Goal: Task Accomplishment & Management: Use online tool/utility

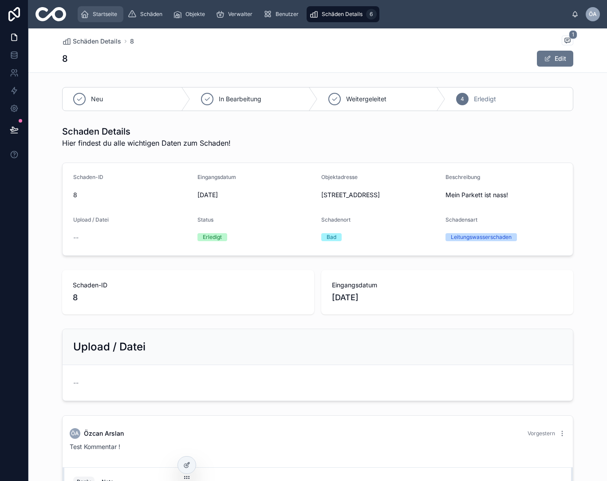
click at [105, 16] on span "Startseite" at bounding box center [105, 14] width 24 height 7
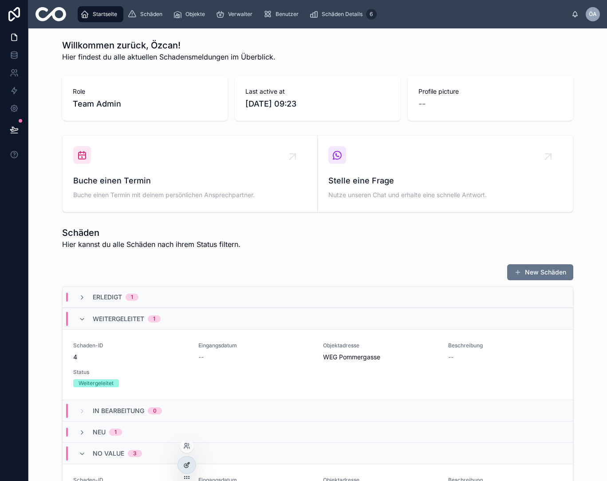
click at [188, 463] on icon at bounding box center [188, 464] width 4 height 4
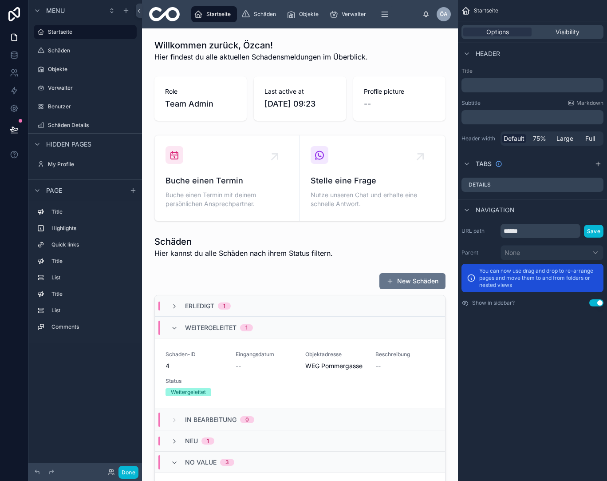
click at [186, 11] on div "Startseite Schäden Objekte Verwalter Benutzer Schäden Details 6 ÖA Özcan Arslan" at bounding box center [300, 14] width 316 height 28
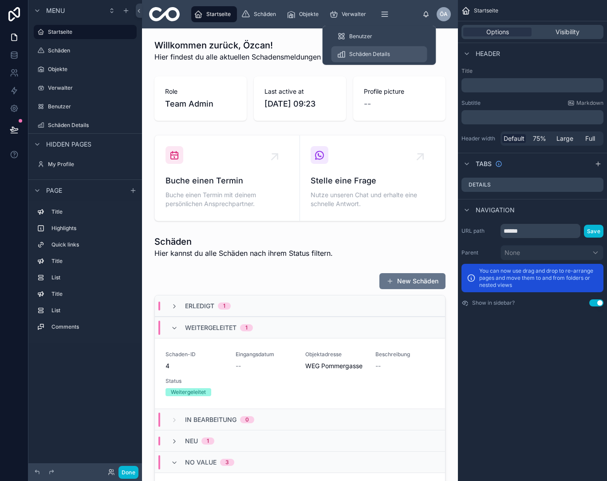
click at [391, 53] on div "Schäden Details 6" at bounding box center [379, 54] width 85 height 14
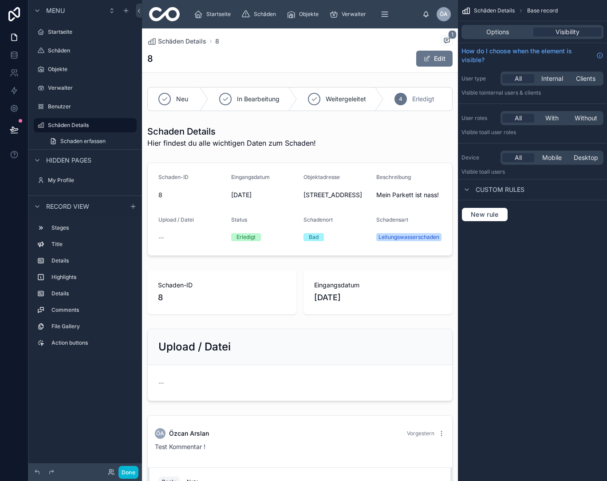
click at [480, 12] on span "Schäden Details" at bounding box center [494, 10] width 41 height 7
click at [488, 6] on div "Schäden Details Base record" at bounding box center [532, 10] width 149 height 21
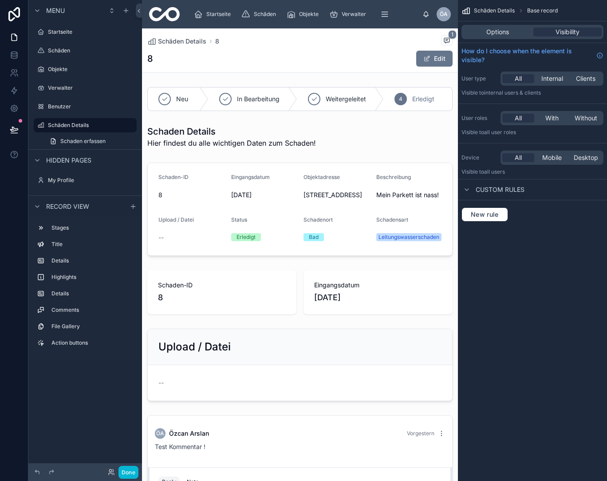
drag, startPoint x: 462, startPoint y: 9, endPoint x: 482, endPoint y: 9, distance: 20.4
click at [482, 9] on div "Schäden Details Base record" at bounding box center [532, 10] width 149 height 21
click at [40, 10] on icon "scrollable content" at bounding box center [37, 10] width 7 height 7
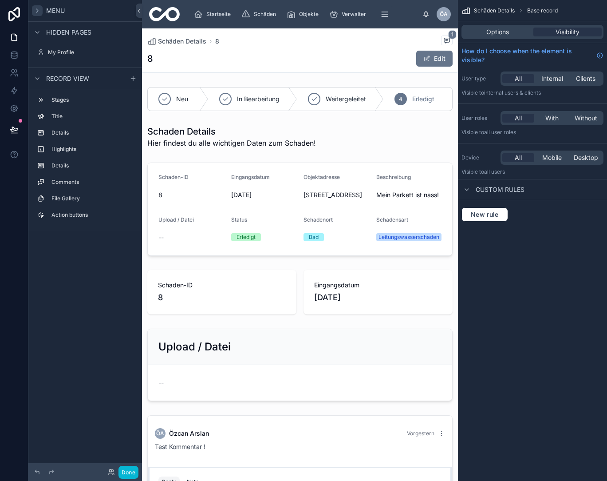
click at [76, 31] on span "Hidden pages" at bounding box center [68, 32] width 45 height 9
click at [46, 12] on div "Menu" at bounding box center [48, 10] width 33 height 11
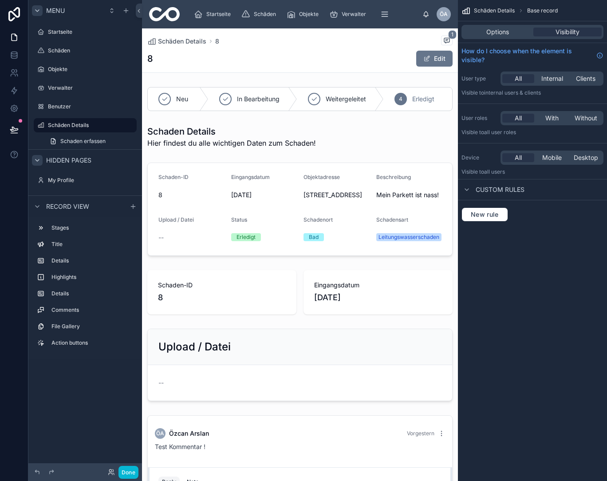
drag, startPoint x: 31, startPoint y: 125, endPoint x: 34, endPoint y: 165, distance: 39.6
click at [130, 127] on icon "scrollable content" at bounding box center [129, 127] width 0 height 0
click at [72, 124] on label "Schäden Details" at bounding box center [83, 125] width 71 height 7
drag, startPoint x: 31, startPoint y: 126, endPoint x: 32, endPoint y: 100, distance: 26.2
click at [50, 11] on span "Menu" at bounding box center [55, 10] width 19 height 9
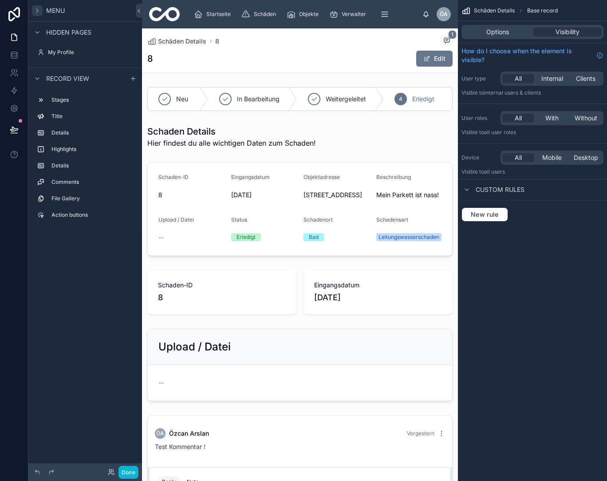
click at [50, 11] on span "Menu" at bounding box center [55, 10] width 19 height 9
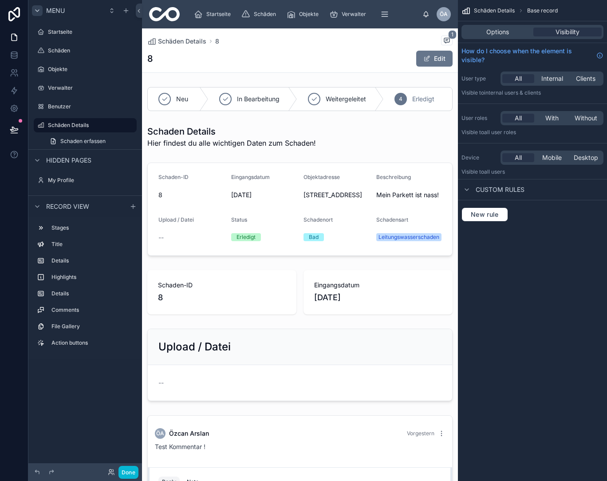
click at [30, 36] on div "Startseite" at bounding box center [85, 32] width 114 height 16
click at [32, 27] on div "Startseite" at bounding box center [85, 32] width 114 height 16
drag, startPoint x: 32, startPoint y: 125, endPoint x: 59, endPoint y: 95, distance: 40.6
drag, startPoint x: 33, startPoint y: 124, endPoint x: 24, endPoint y: 118, distance: 11.2
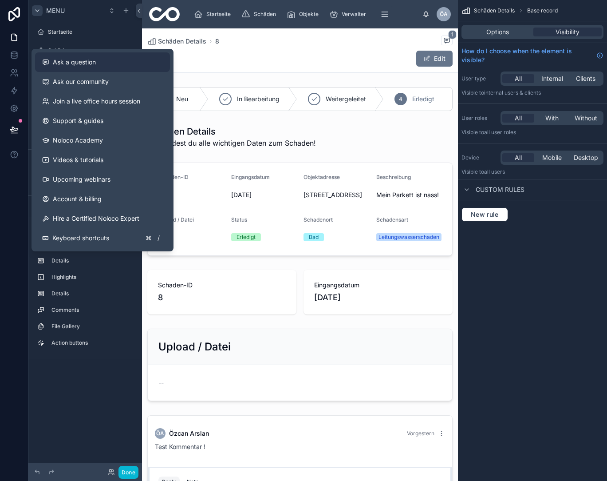
click at [71, 63] on span "Ask a question" at bounding box center [74, 62] width 43 height 9
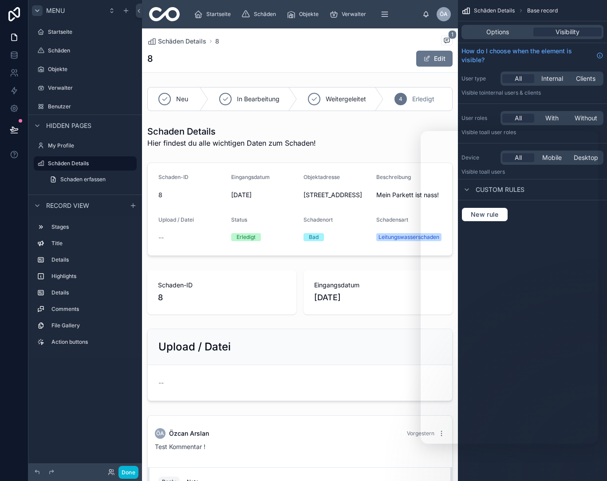
click at [75, 396] on div "Menu Startseite Schäden Objekte Verwalter Benutzer Hidden pages My Profile Schä…" at bounding box center [85, 235] width 114 height 470
click at [381, 11] on icon "scrollable content" at bounding box center [385, 14] width 9 height 9
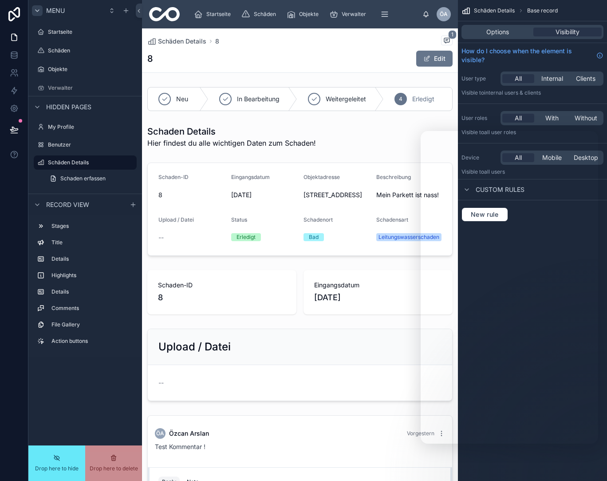
drag, startPoint x: 73, startPoint y: 88, endPoint x: 69, endPoint y: 106, distance: 18.2
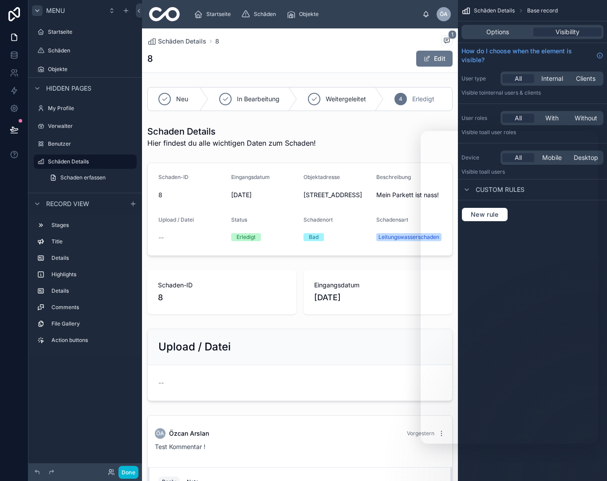
click at [376, 12] on div "Startseite Schäden Objekte" at bounding box center [305, 14] width 236 height 20
click at [71, 28] on div "Startseite" at bounding box center [85, 32] width 75 height 11
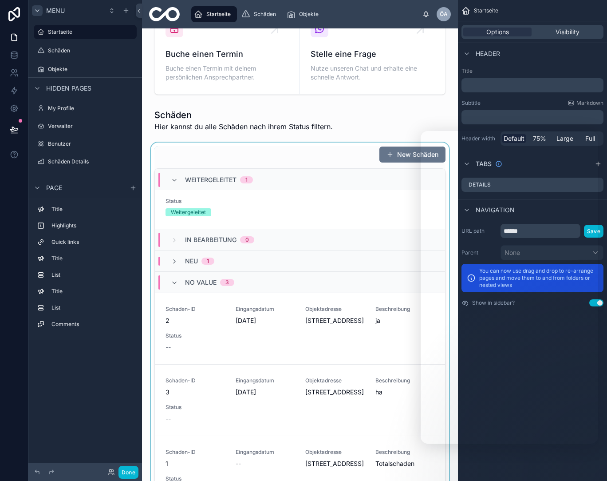
scroll to position [128, 0]
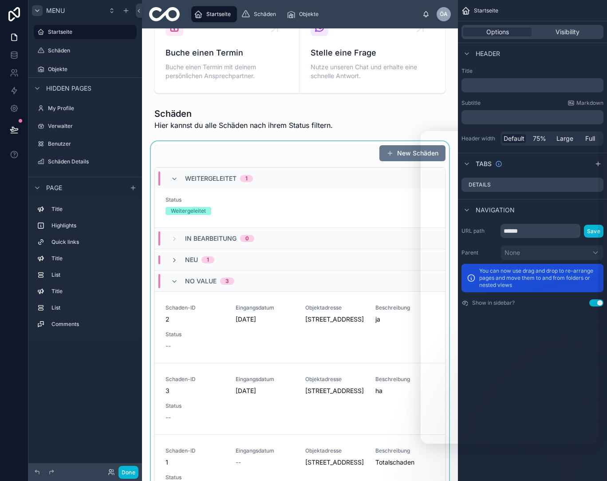
click at [277, 336] on div at bounding box center [300, 336] width 302 height 390
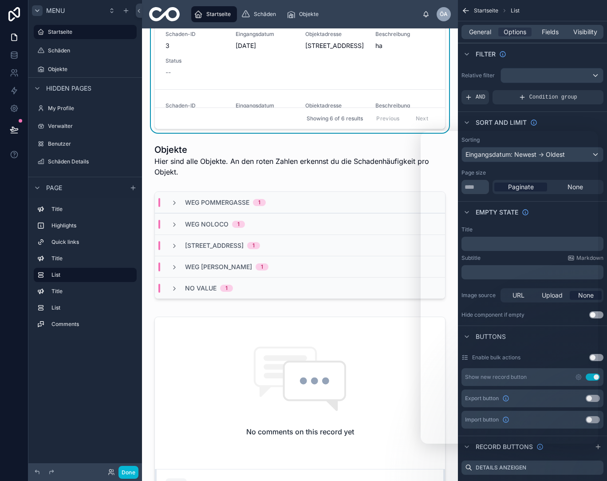
scroll to position [527, 0]
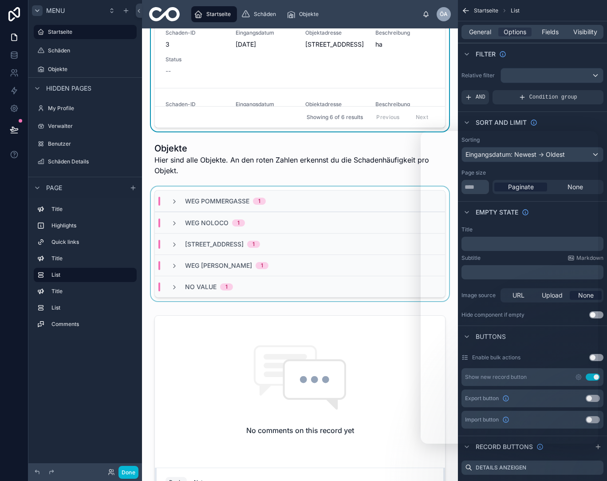
click at [215, 269] on span "WEG [PERSON_NAME]" at bounding box center [218, 265] width 67 height 9
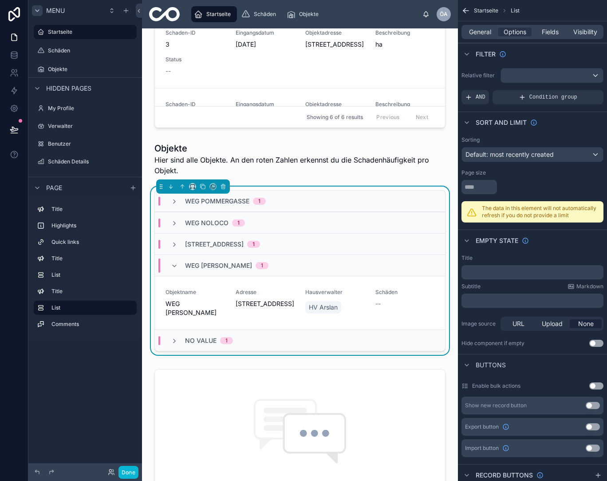
click at [212, 343] on span "No value" at bounding box center [201, 340] width 32 height 9
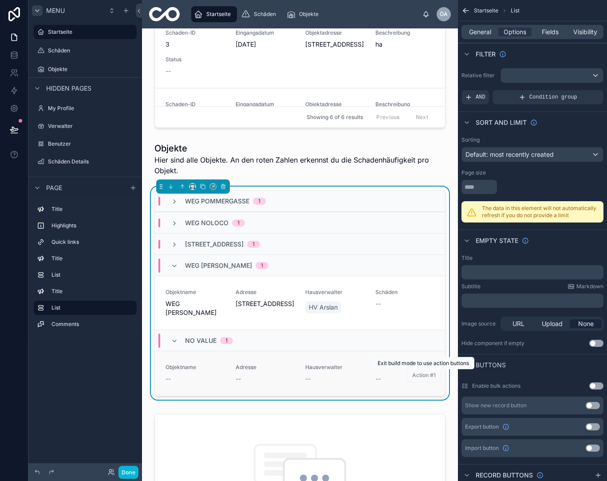
click at [424, 377] on span "Action #1" at bounding box center [424, 375] width 35 height 8
click at [254, 203] on div "1" at bounding box center [259, 201] width 13 height 7
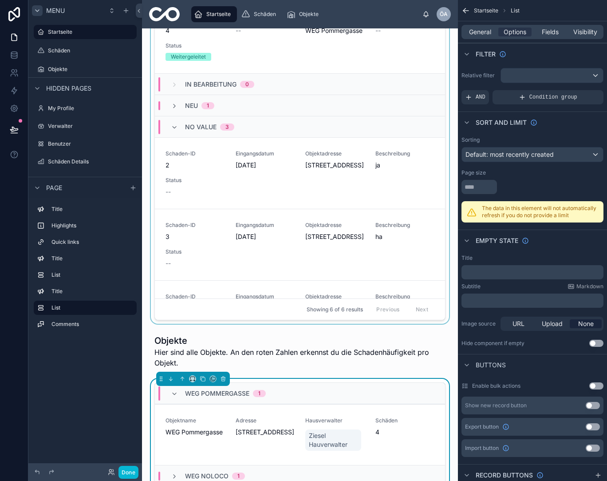
scroll to position [294, 0]
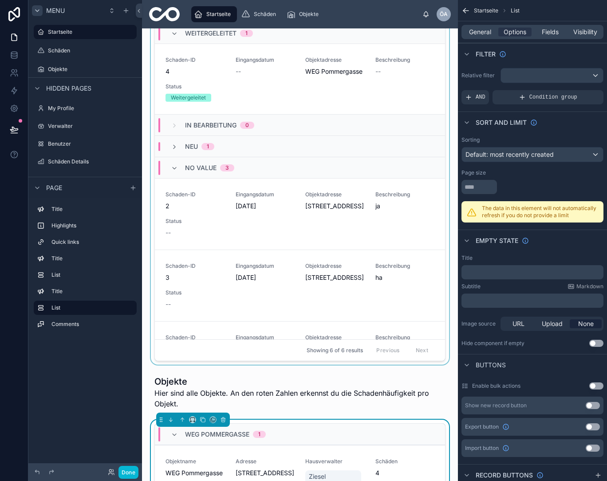
click at [202, 167] on span "No value" at bounding box center [201, 167] width 32 height 9
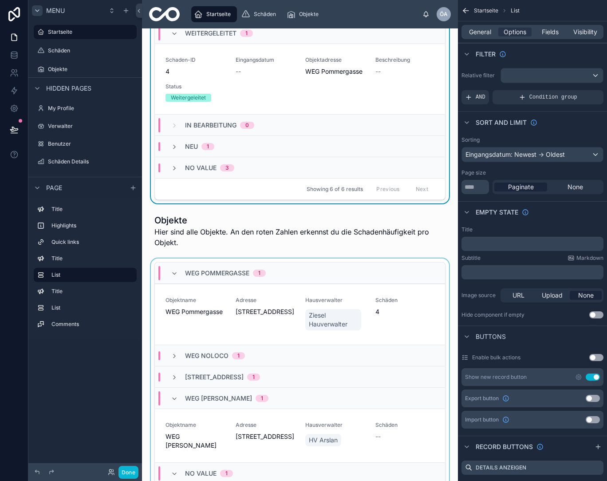
click at [202, 167] on span "No value" at bounding box center [201, 167] width 32 height 9
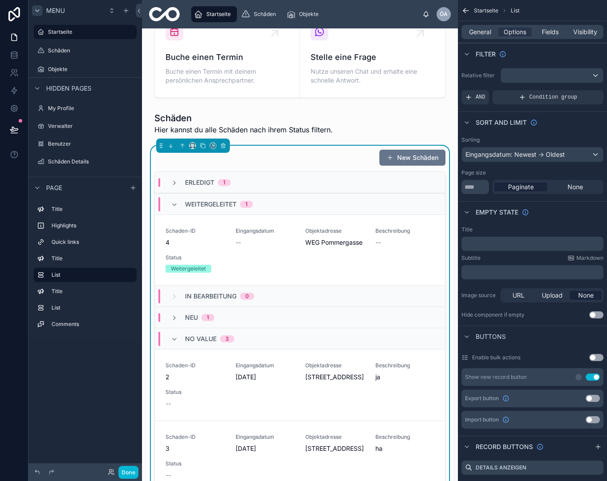
scroll to position [123, 0]
click at [124, 475] on button "Done" at bounding box center [129, 472] width 20 height 13
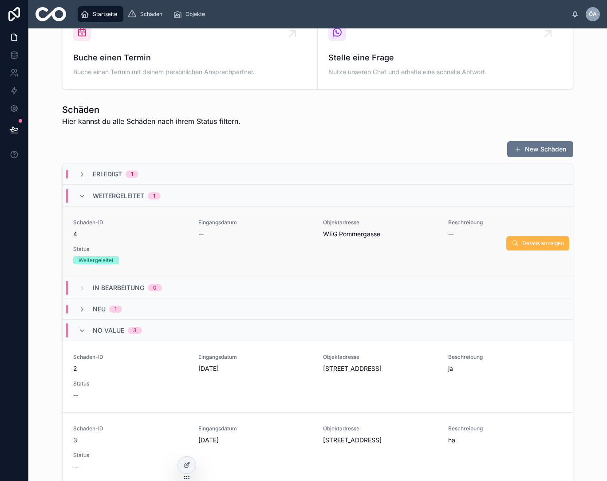
click at [549, 246] on span "Details anzeigen" at bounding box center [544, 243] width 42 height 7
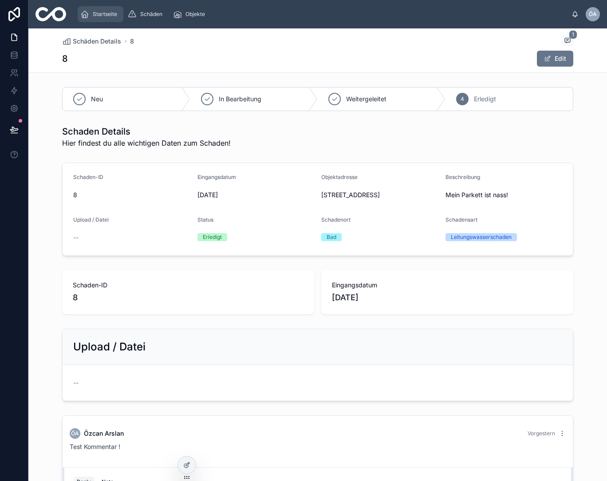
click at [94, 16] on span "Startseite" at bounding box center [105, 14] width 24 height 7
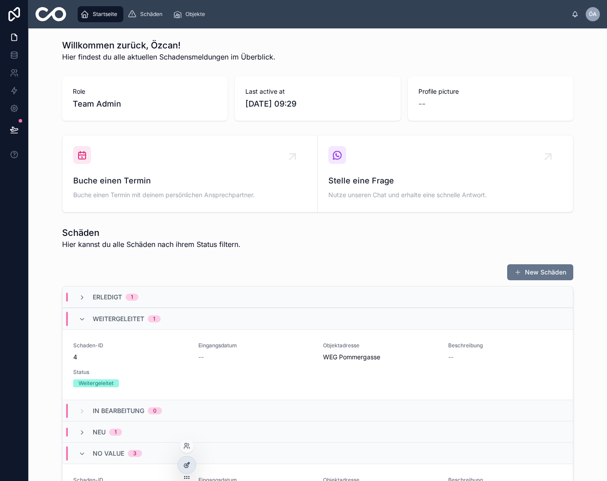
click at [186, 461] on div at bounding box center [187, 464] width 18 height 17
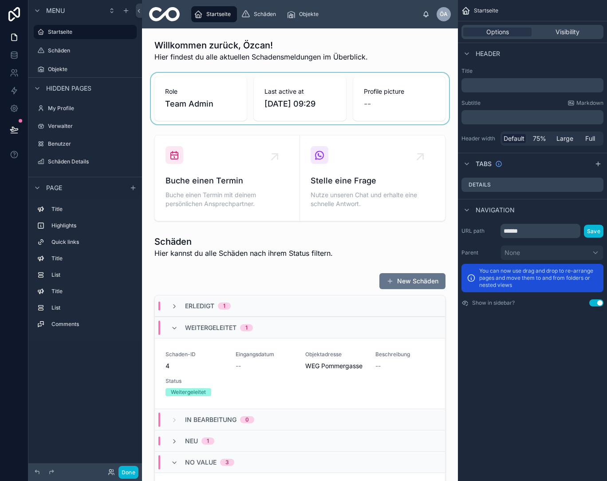
click at [192, 93] on div at bounding box center [300, 99] width 302 height 52
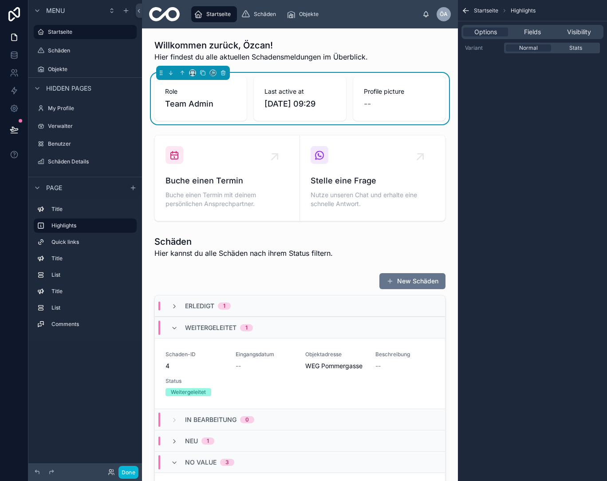
scroll to position [0, 0]
click at [536, 29] on span "Fields" at bounding box center [532, 32] width 17 height 9
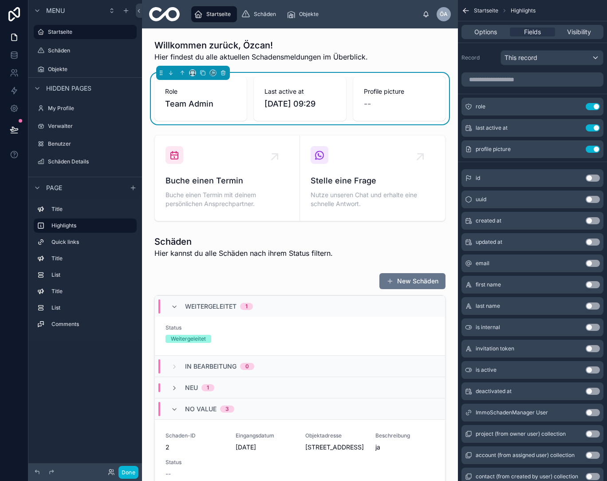
scroll to position [0, 0]
click at [592, 150] on button "Use setting" at bounding box center [593, 149] width 14 height 7
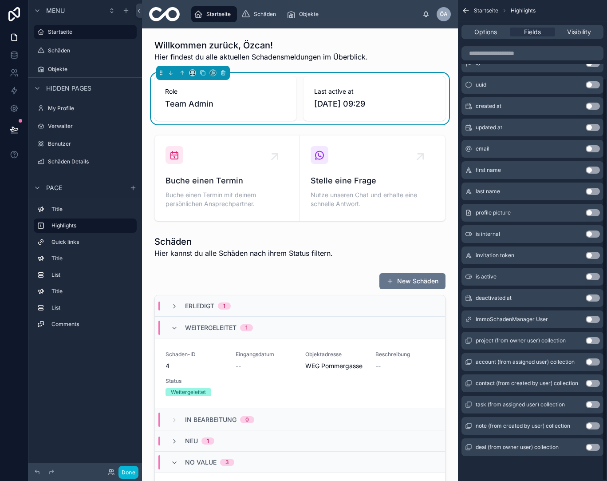
scroll to position [93, 0]
click at [593, 362] on button "Use setting" at bounding box center [593, 361] width 14 height 7
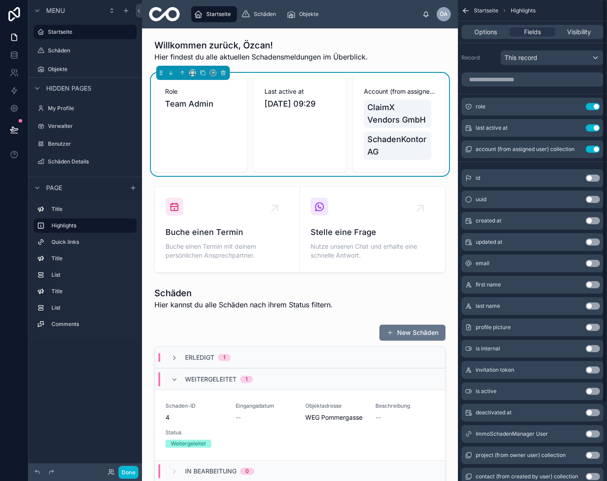
scroll to position [0, 0]
click at [589, 150] on button "Use setting" at bounding box center [593, 149] width 14 height 7
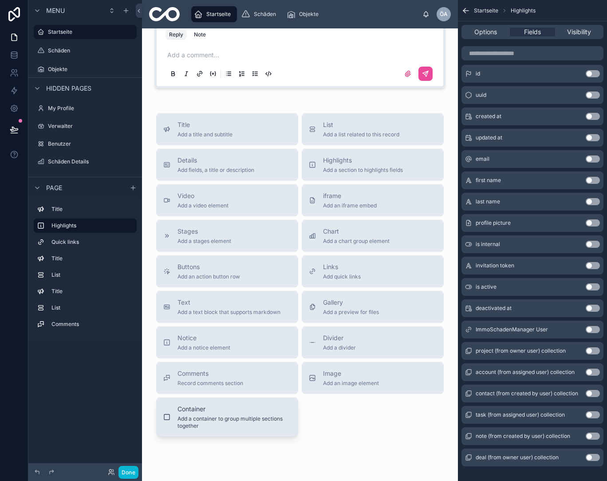
scroll to position [1134, 0]
click at [348, 166] on span "Highlights" at bounding box center [363, 161] width 80 height 9
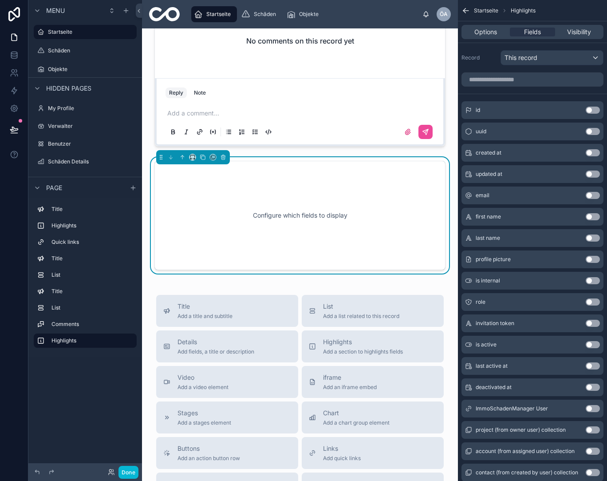
scroll to position [0, 0]
click at [523, 59] on span "This record" at bounding box center [521, 57] width 33 height 9
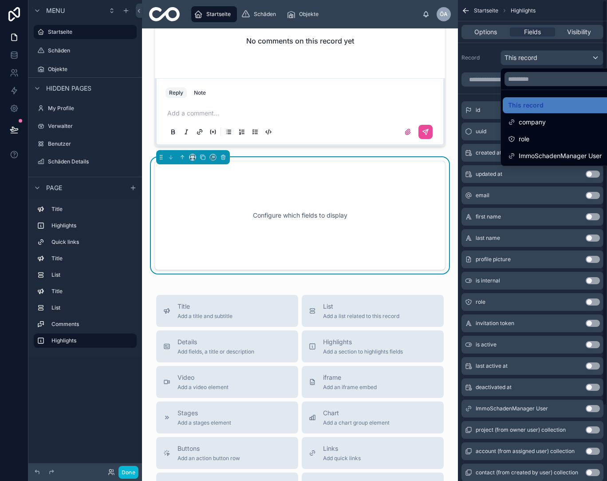
click at [489, 67] on div "scrollable content" at bounding box center [303, 240] width 607 height 481
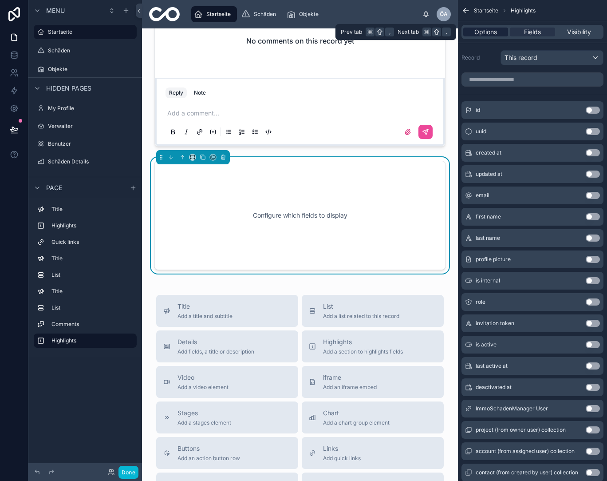
click at [494, 35] on span "Options" at bounding box center [486, 32] width 23 height 9
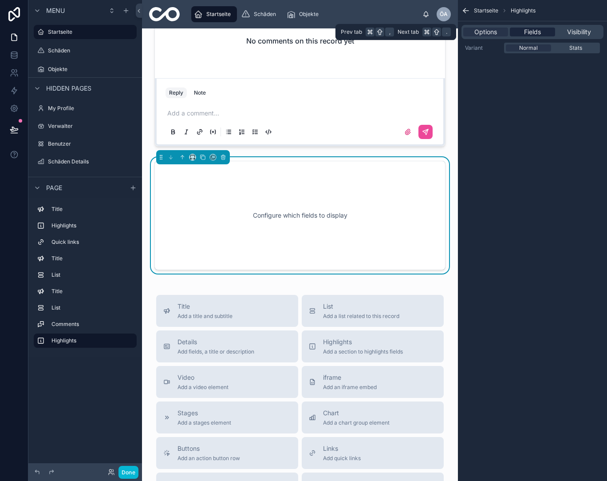
click at [521, 34] on div "Fields" at bounding box center [532, 32] width 45 height 9
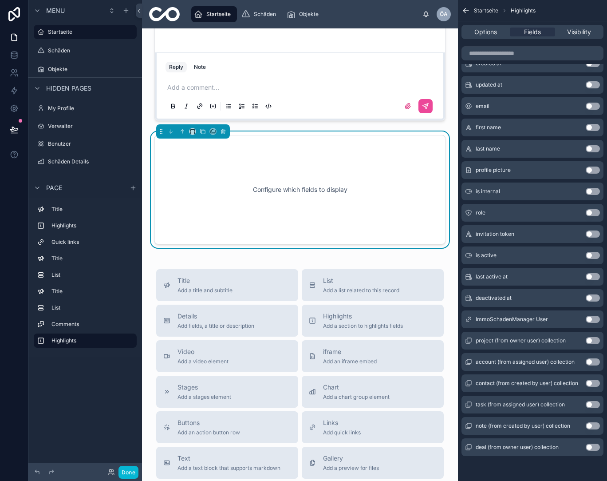
scroll to position [1097, 0]
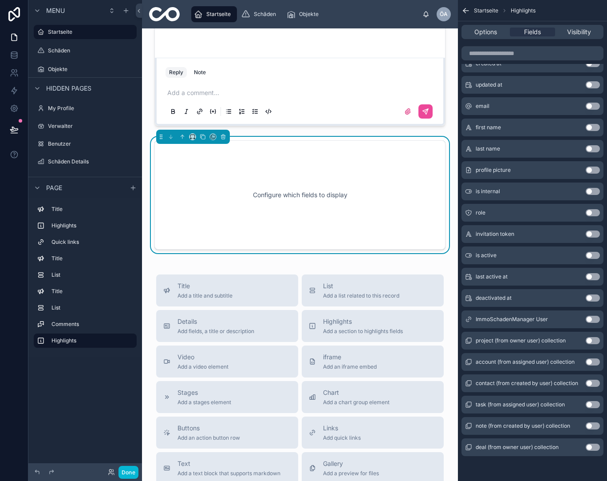
click at [331, 195] on div "Configure which fields to display" at bounding box center [300, 195] width 262 height 80
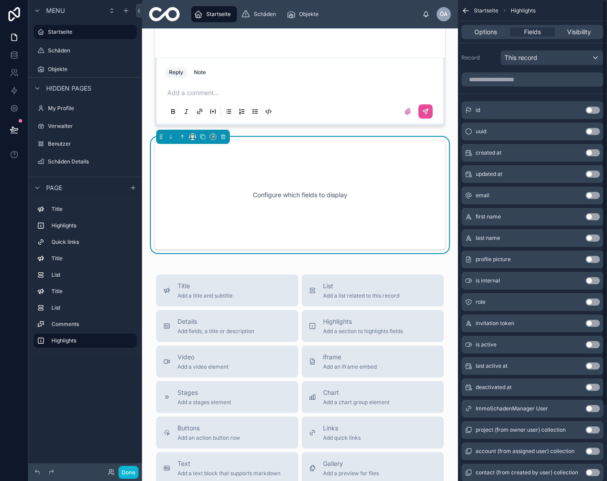
scroll to position [0, 0]
click at [484, 33] on span "Options" at bounding box center [486, 32] width 23 height 9
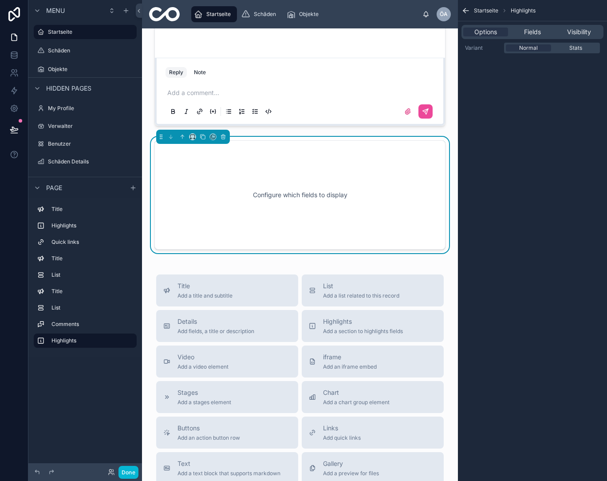
click at [480, 50] on label "Variant" at bounding box center [483, 47] width 36 height 7
click at [578, 50] on span "Stats" at bounding box center [576, 47] width 13 height 7
click at [525, 49] on span "Normal" at bounding box center [528, 47] width 19 height 7
click at [472, 50] on label "Variant" at bounding box center [483, 47] width 36 height 7
click at [483, 33] on span "Options" at bounding box center [486, 32] width 23 height 9
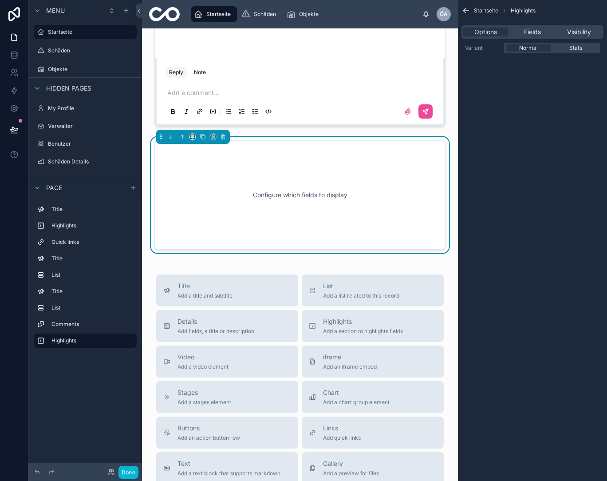
click at [342, 179] on div "Configure which fields to display" at bounding box center [300, 195] width 262 height 80
drag, startPoint x: 342, startPoint y: 178, endPoint x: 527, endPoint y: 123, distance: 193.3
click at [343, 178] on div "Configure which fields to display" at bounding box center [300, 195] width 262 height 80
click at [534, 121] on div "Startseite Highlights Options Fields Visibility Variant Normal Stats" at bounding box center [532, 240] width 149 height 481
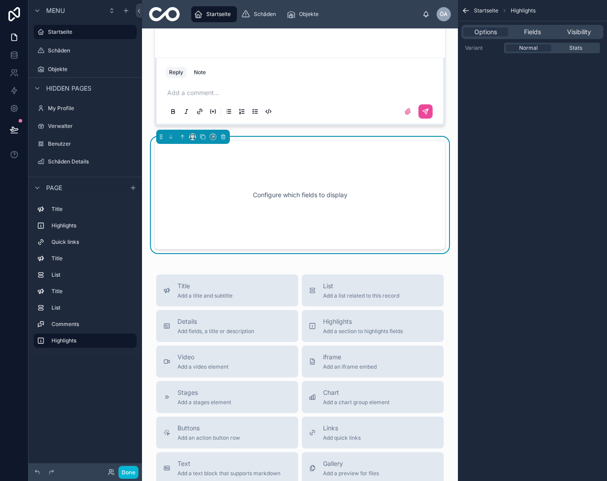
click at [534, 121] on div "Startseite Highlights Options Fields Visibility Variant Normal Stats" at bounding box center [532, 240] width 149 height 481
click at [295, 202] on div "Configure which fields to display" at bounding box center [300, 195] width 262 height 80
click at [298, 187] on div "Configure which fields to display" at bounding box center [300, 195] width 262 height 80
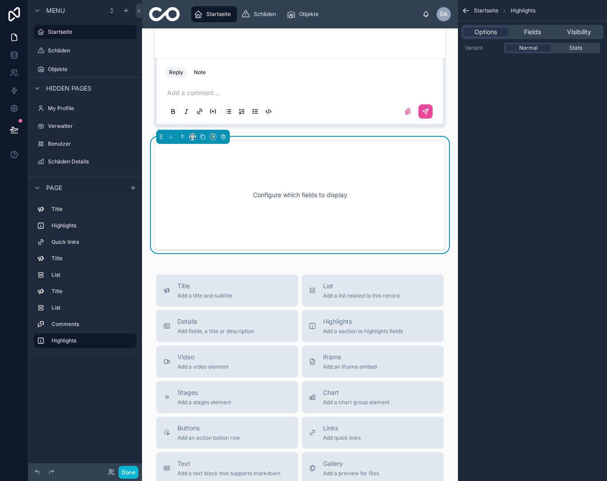
click at [547, 124] on div "Startseite Highlights Options Fields Visibility Variant Normal Stats" at bounding box center [532, 240] width 149 height 481
click at [580, 49] on span "Stats" at bounding box center [576, 47] width 13 height 7
click at [535, 50] on span "Normal" at bounding box center [528, 47] width 19 height 7
click at [472, 49] on label "Variant" at bounding box center [483, 47] width 36 height 7
drag, startPoint x: 265, startPoint y: 204, endPoint x: 378, endPoint y: 199, distance: 113.3
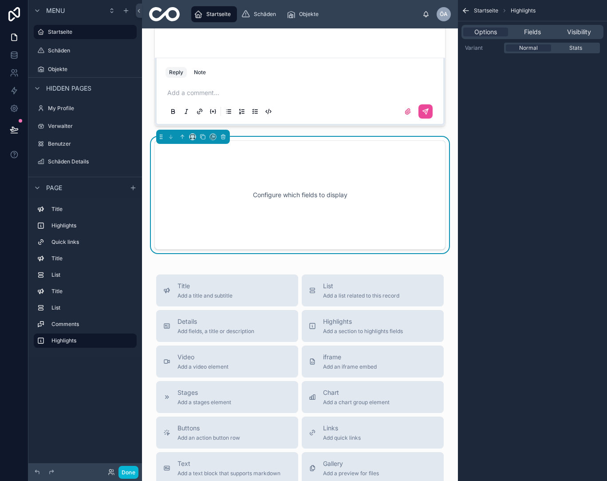
click at [378, 199] on div "Configure which fields to display" at bounding box center [300, 195] width 262 height 80
drag, startPoint x: 365, startPoint y: 291, endPoint x: 339, endPoint y: 262, distance: 39.0
click at [266, 197] on div "Configure which fields to display" at bounding box center [300, 195] width 262 height 80
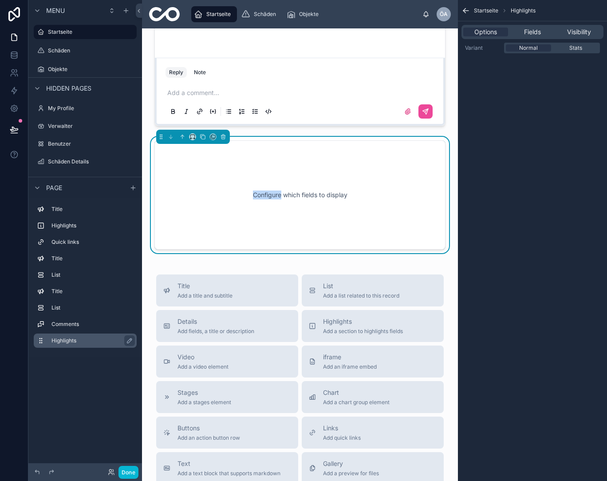
click at [75, 340] on label "Highlights" at bounding box center [91, 340] width 78 height 7
click at [134, 339] on button "scrollable content" at bounding box center [129, 340] width 11 height 11
click at [89, 371] on div "**********" at bounding box center [85, 235] width 114 height 470
click at [330, 200] on div "Configure which fields to display" at bounding box center [300, 195] width 262 height 80
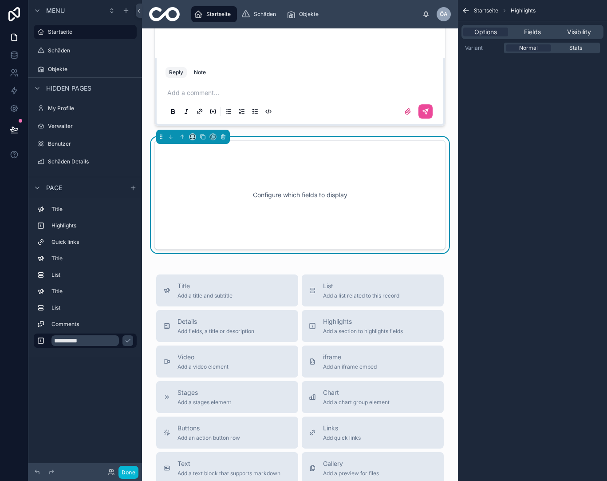
click at [542, 108] on div "Startseite Highlights Options Fields Visibility Variant Normal Stats" at bounding box center [532, 240] width 149 height 481
click at [485, 34] on span "Options" at bounding box center [486, 32] width 23 height 9
click at [444, 31] on span "." at bounding box center [446, 31] width 7 height 7
click at [446, 33] on span "." at bounding box center [446, 31] width 7 height 7
click at [479, 47] on label "Variant" at bounding box center [483, 47] width 36 height 7
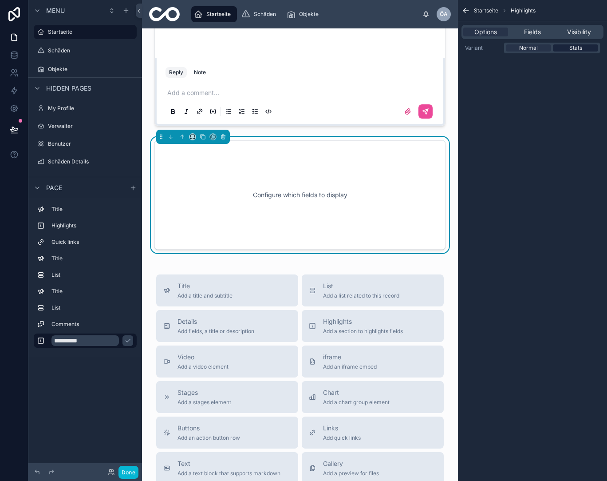
click at [559, 48] on div "Stats" at bounding box center [575, 47] width 45 height 7
click at [538, 49] on span "Normal" at bounding box center [528, 47] width 19 height 7
click at [566, 49] on div "Stats" at bounding box center [575, 47] width 45 height 7
click at [531, 50] on span "Normal" at bounding box center [528, 47] width 19 height 7
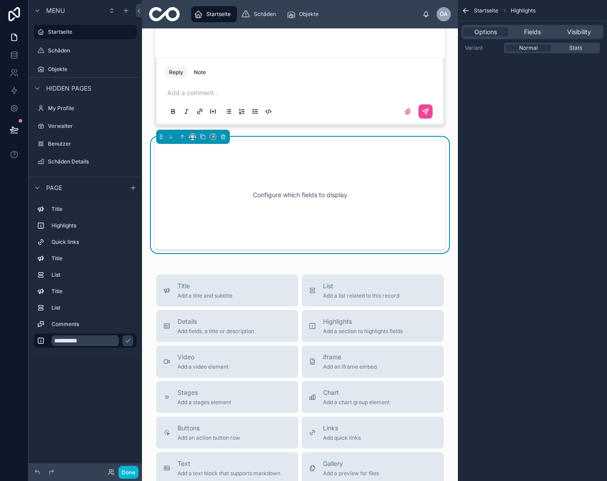
click at [543, 119] on div "Startseite Highlights Options Fields Visibility Variant Normal Stats" at bounding box center [532, 240] width 149 height 481
click at [580, 51] on span "Stats" at bounding box center [576, 47] width 13 height 7
click at [297, 195] on div "Configure which fields to display" at bounding box center [300, 195] width 262 height 80
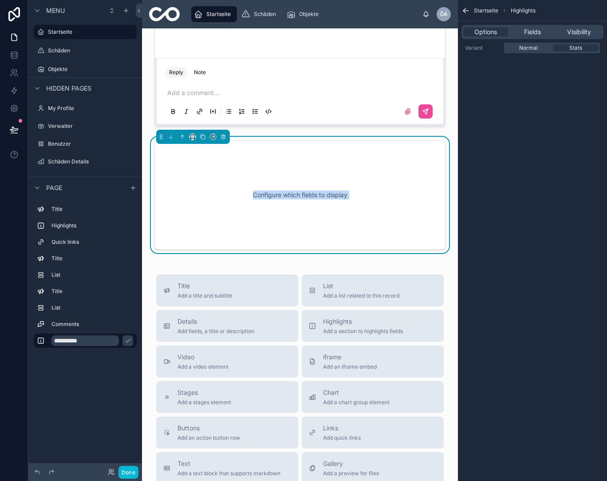
click at [369, 201] on div "Configure which fields to display" at bounding box center [300, 195] width 262 height 80
click at [326, 198] on div "Configure which fields to display" at bounding box center [300, 195] width 262 height 80
click at [252, 198] on div "Configure which fields to display" at bounding box center [300, 195] width 262 height 80
drag, startPoint x: 243, startPoint y: 294, endPoint x: 260, endPoint y: 189, distance: 107.1
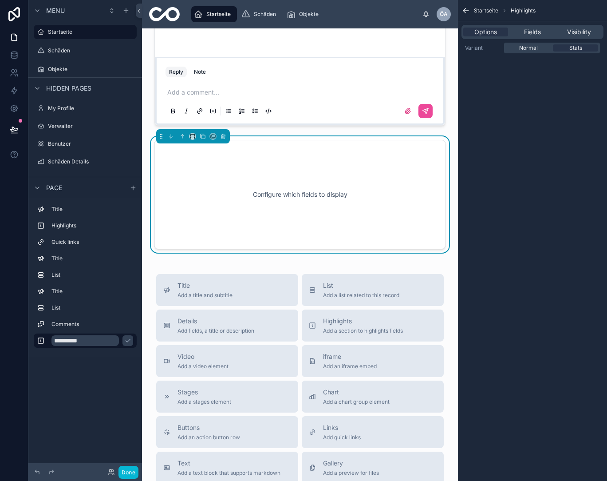
click at [531, 49] on span "Normal" at bounding box center [528, 47] width 19 height 7
click at [525, 11] on span "Highlights" at bounding box center [523, 10] width 25 height 7
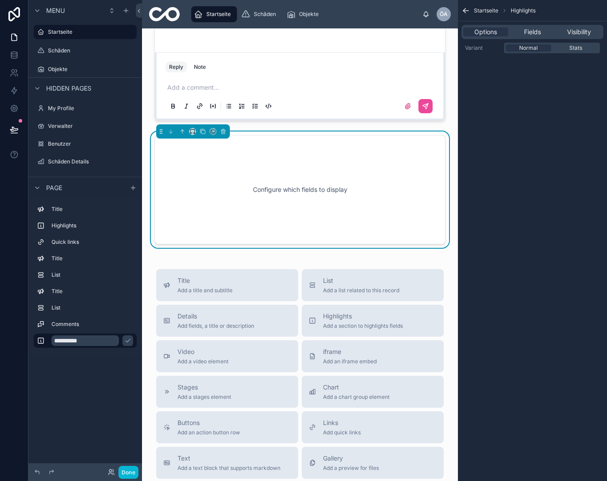
scroll to position [1092, 0]
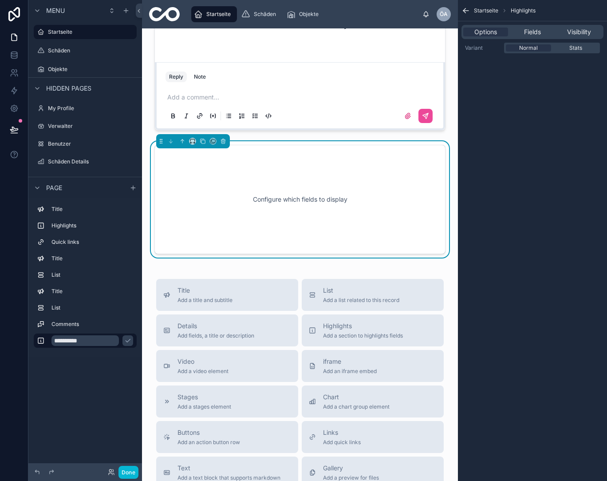
click at [316, 224] on div "Configure which fields to display" at bounding box center [300, 199] width 262 height 80
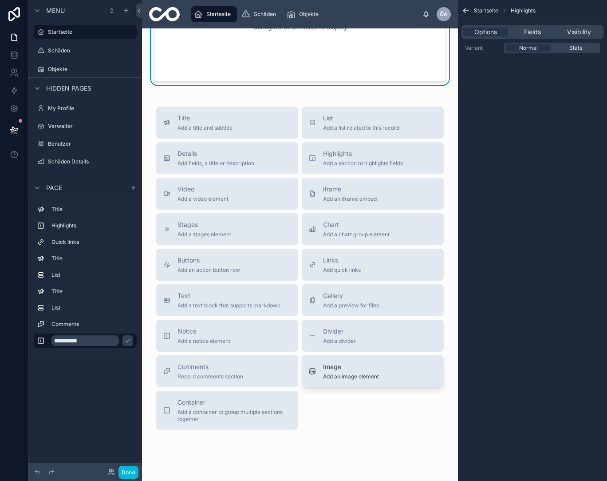
scroll to position [1269, 0]
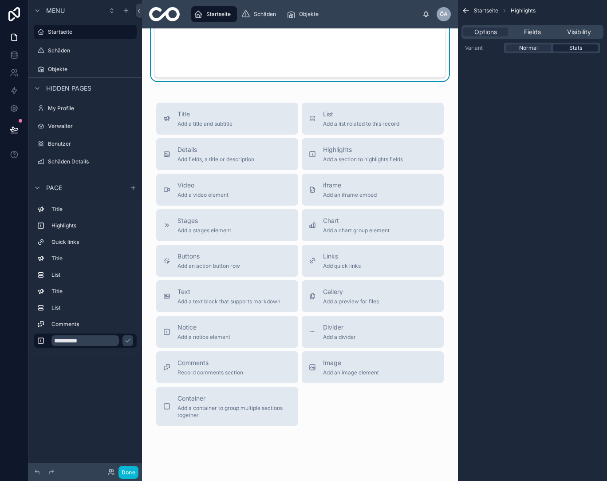
click at [576, 50] on span "Stats" at bounding box center [576, 47] width 13 height 7
click at [130, 476] on button "Done" at bounding box center [129, 472] width 20 height 13
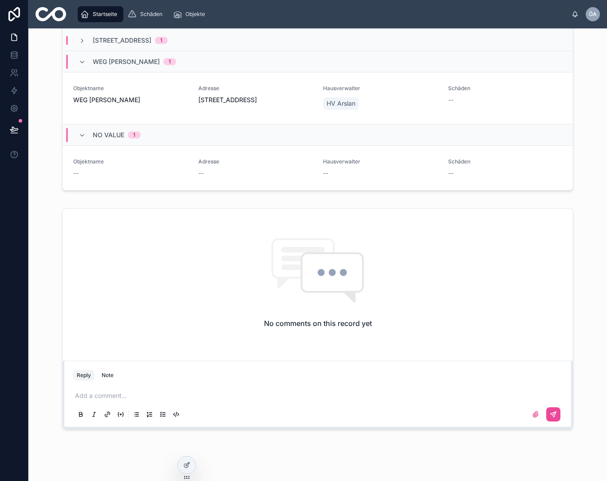
scroll to position [803, 0]
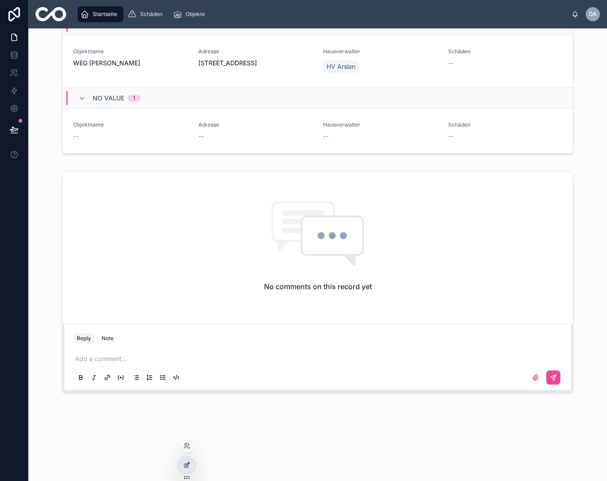
click at [186, 469] on div at bounding box center [187, 464] width 18 height 17
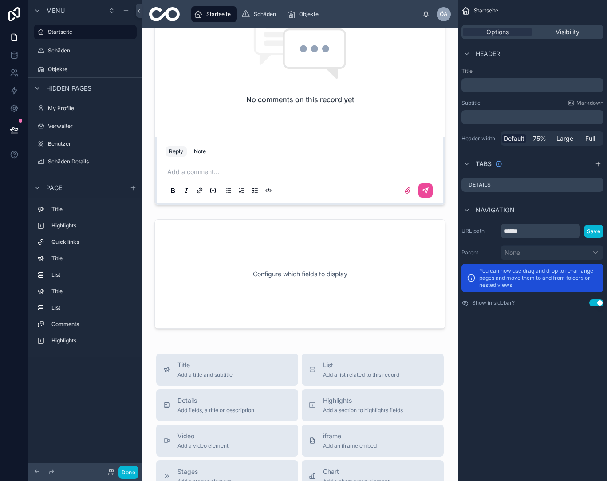
scroll to position [1027, 0]
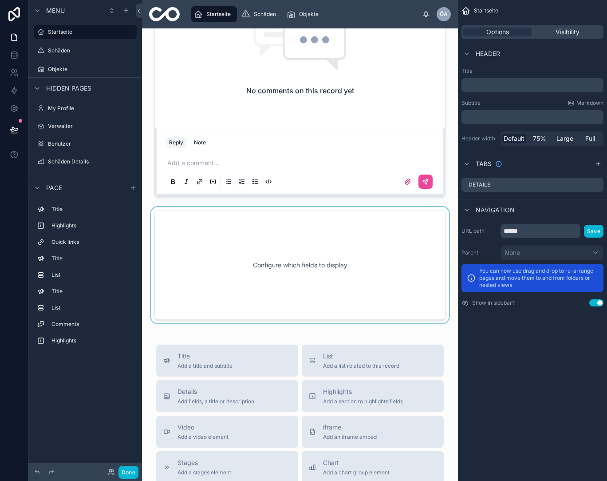
click at [332, 255] on div at bounding box center [300, 265] width 302 height 116
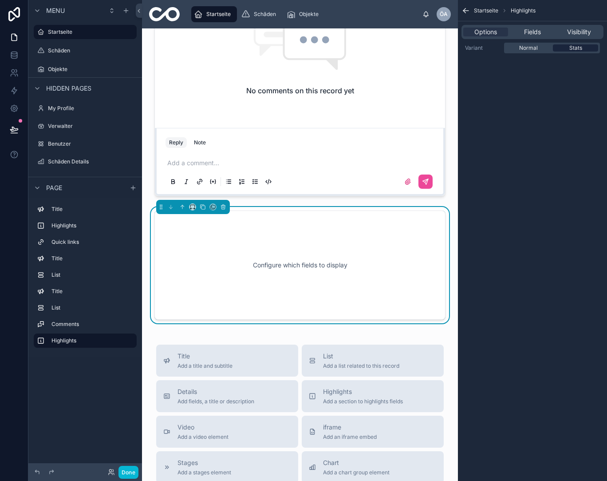
click at [568, 50] on div "Stats" at bounding box center [575, 47] width 45 height 7
click at [573, 49] on span "Stats" at bounding box center [576, 47] width 13 height 7
drag, startPoint x: 545, startPoint y: 271, endPoint x: 551, endPoint y: 258, distance: 14.1
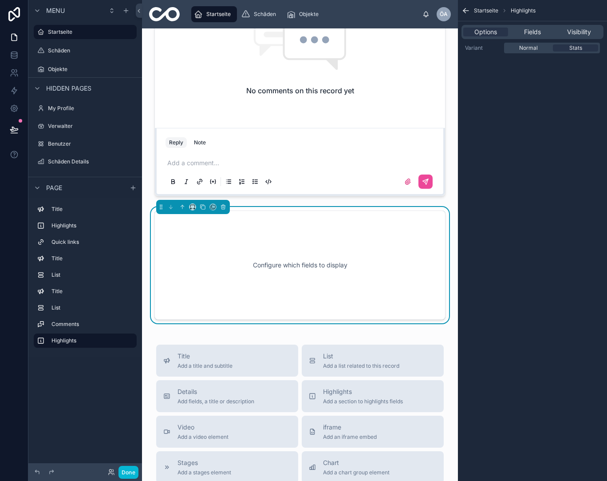
click at [545, 270] on div "Startseite Highlights Options Fields Visibility Variant Normal Stats" at bounding box center [532, 240] width 149 height 481
click at [530, 28] on span "Fields" at bounding box center [532, 32] width 17 height 9
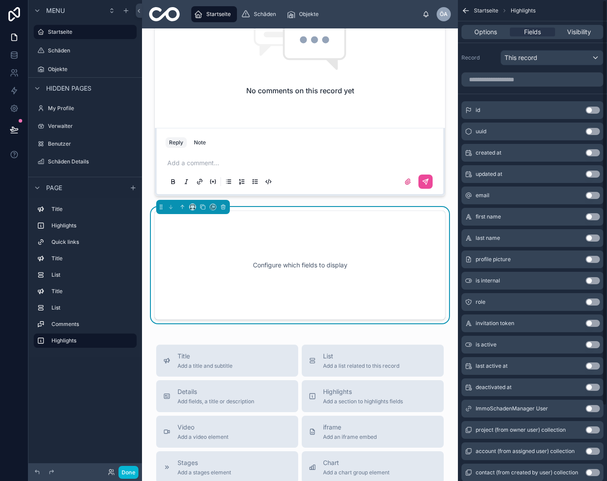
click at [520, 61] on span "This record" at bounding box center [521, 57] width 33 height 9
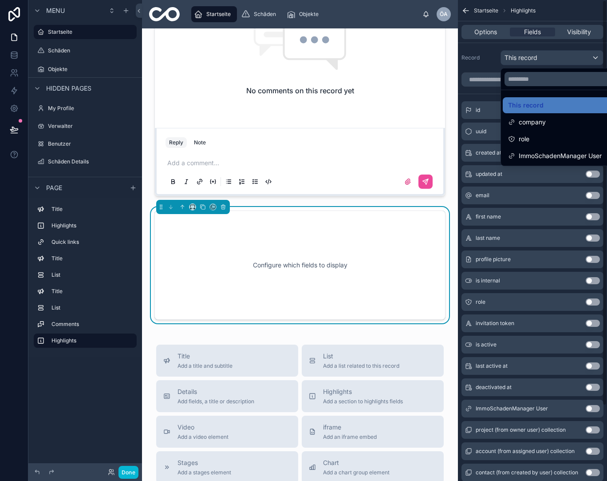
click at [488, 58] on div "scrollable content" at bounding box center [303, 240] width 607 height 481
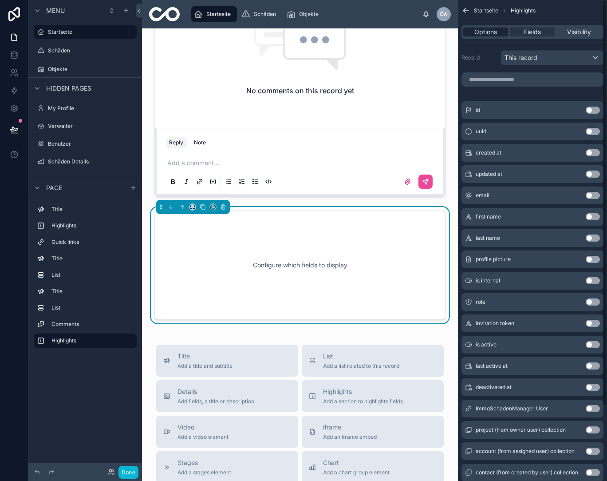
click at [484, 30] on span "Options" at bounding box center [486, 32] width 23 height 9
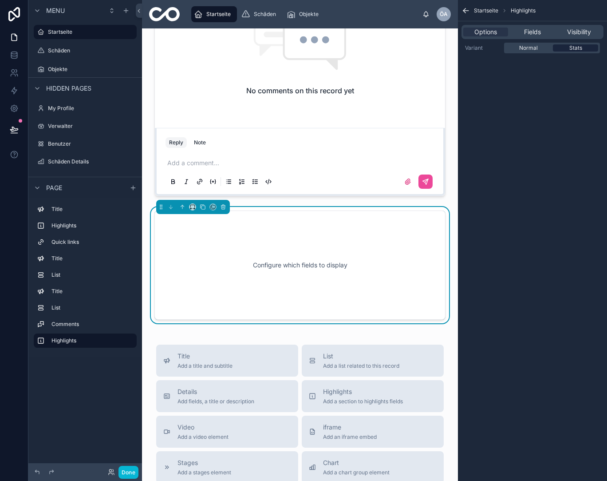
click at [588, 50] on div "Stats" at bounding box center [575, 47] width 45 height 7
click at [556, 169] on div "Startseite Highlights Options Fields Visibility Variant Normal Stats" at bounding box center [532, 240] width 149 height 481
click at [534, 33] on span "Fields" at bounding box center [532, 32] width 17 height 9
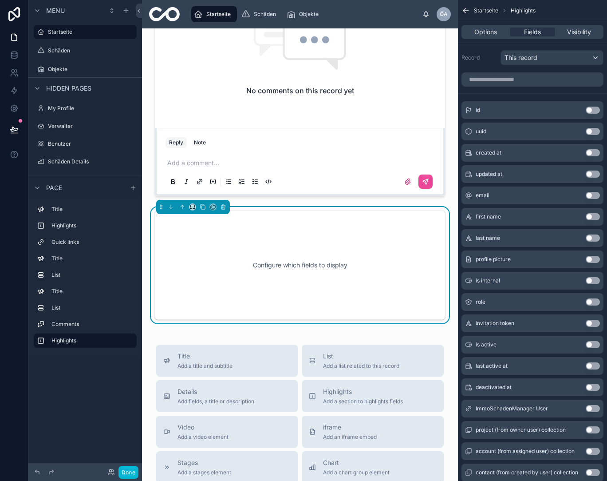
click at [533, 55] on span "This record" at bounding box center [521, 57] width 33 height 9
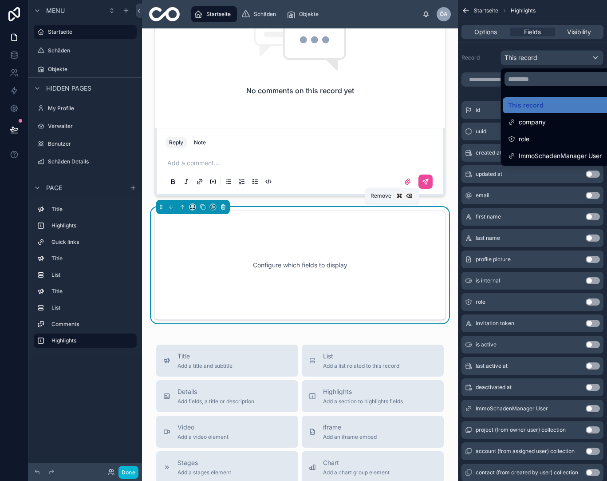
click at [223, 209] on icon at bounding box center [223, 207] width 6 height 6
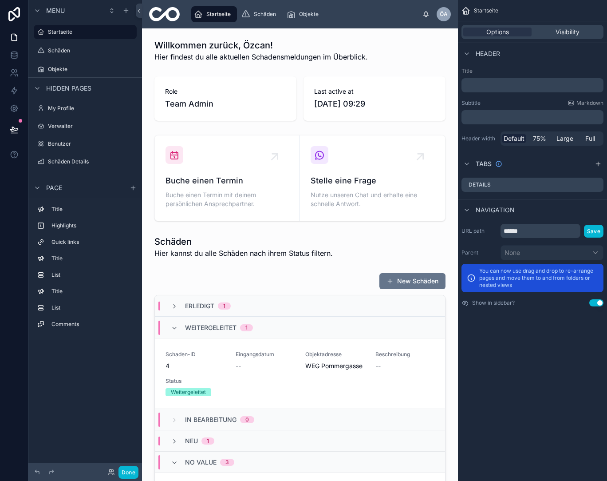
click at [218, 12] on span "Startseite" at bounding box center [218, 14] width 24 height 7
click at [47, 34] on div "Startseite" at bounding box center [85, 32] width 99 height 14
click at [230, 99] on div at bounding box center [300, 99] width 302 height 52
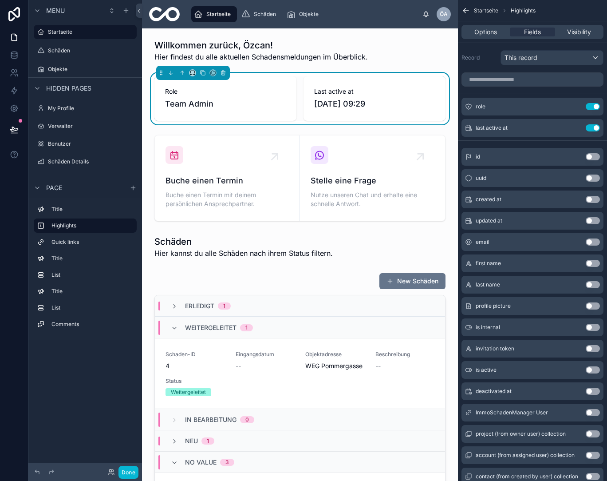
click at [284, 77] on div "Role Team Admin" at bounding box center [226, 98] width 142 height 44
click at [560, 57] on div "This record" at bounding box center [552, 58] width 102 height 14
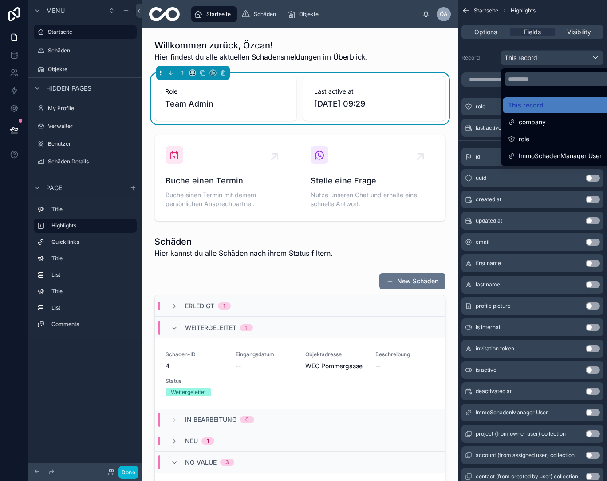
click at [560, 57] on div "scrollable content" at bounding box center [303, 240] width 607 height 481
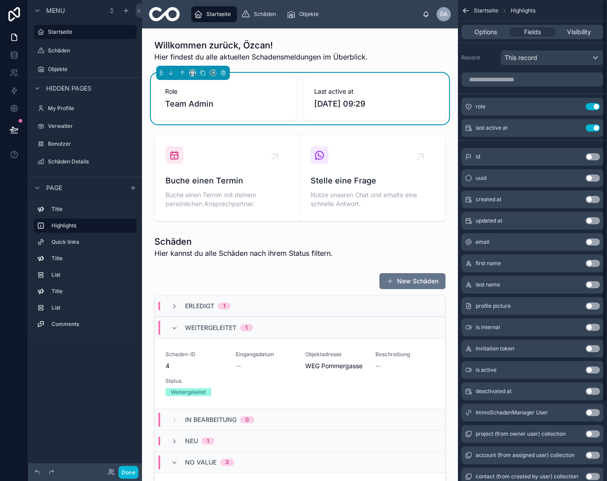
click at [553, 58] on div "This record" at bounding box center [552, 58] width 102 height 14
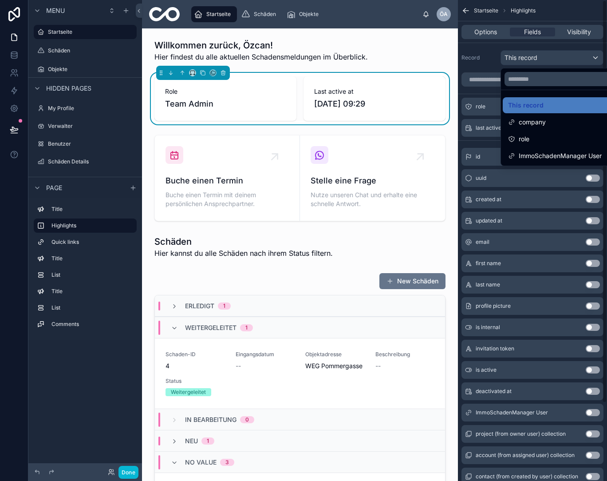
click at [553, 58] on div "scrollable content" at bounding box center [303, 240] width 607 height 481
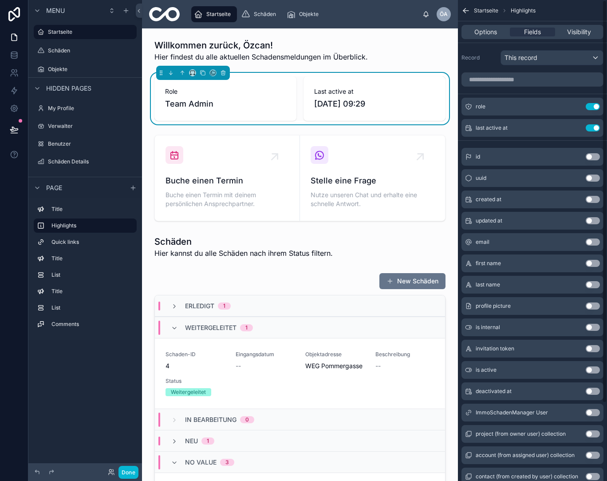
click at [553, 58] on div "This record" at bounding box center [552, 58] width 102 height 14
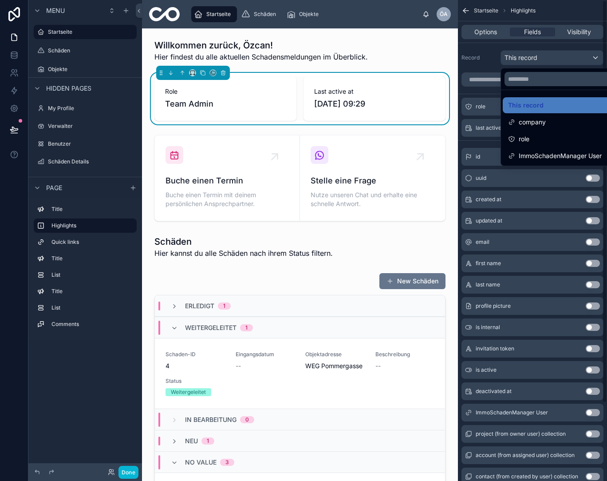
click at [538, 31] on div "scrollable content" at bounding box center [303, 240] width 607 height 481
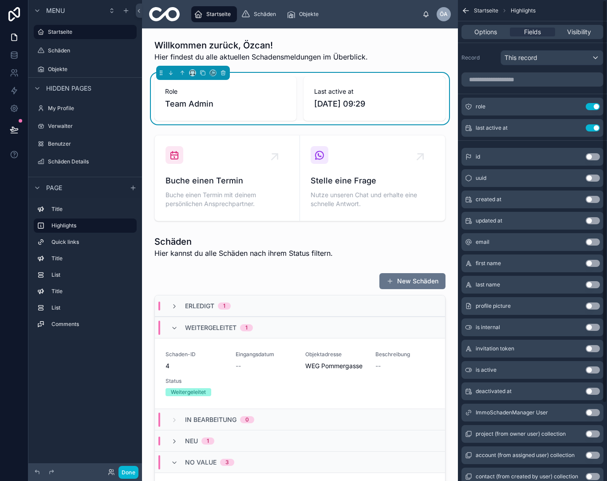
click at [538, 31] on span "Fields" at bounding box center [532, 32] width 17 height 9
click at [540, 84] on input "scrollable content" at bounding box center [533, 79] width 142 height 14
click at [540, 58] on div "This record" at bounding box center [552, 58] width 102 height 14
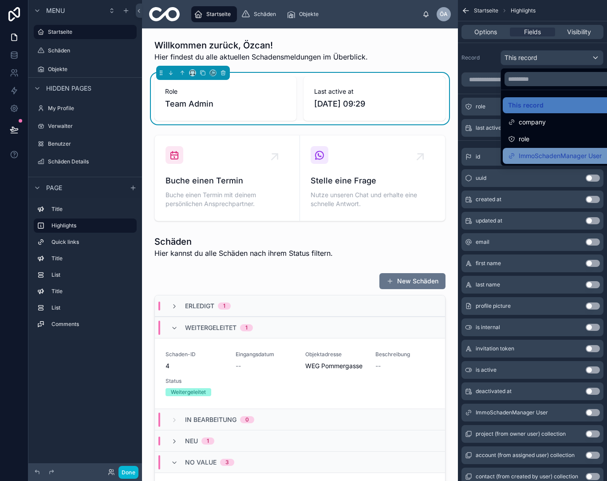
click at [543, 153] on span "ImmoSchadenManager User" at bounding box center [560, 156] width 83 height 11
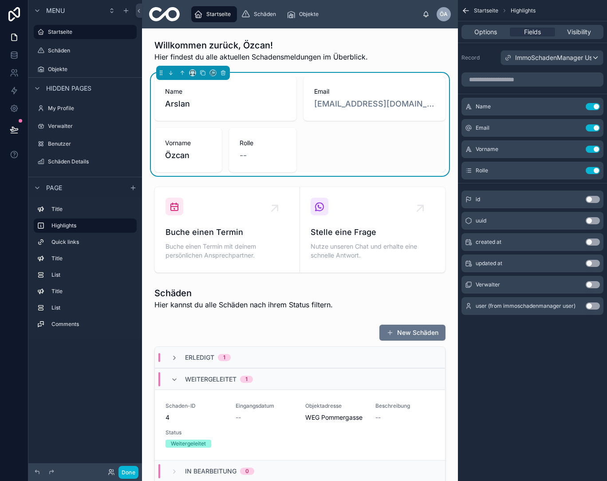
click at [578, 57] on span "ImmoSchadenManager User" at bounding box center [556, 57] width 83 height 9
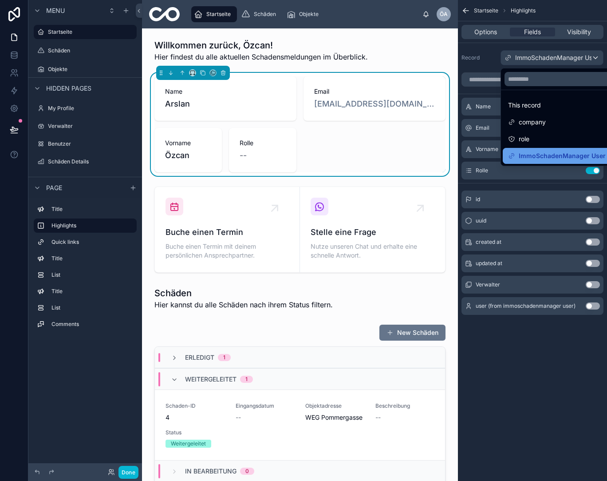
click at [556, 154] on span "ImmoSchadenManager User" at bounding box center [562, 156] width 87 height 11
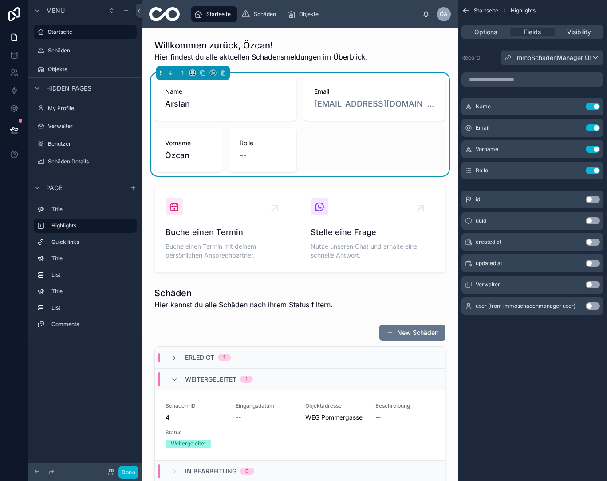
click at [552, 55] on span "ImmoSchadenManager User" at bounding box center [556, 57] width 83 height 9
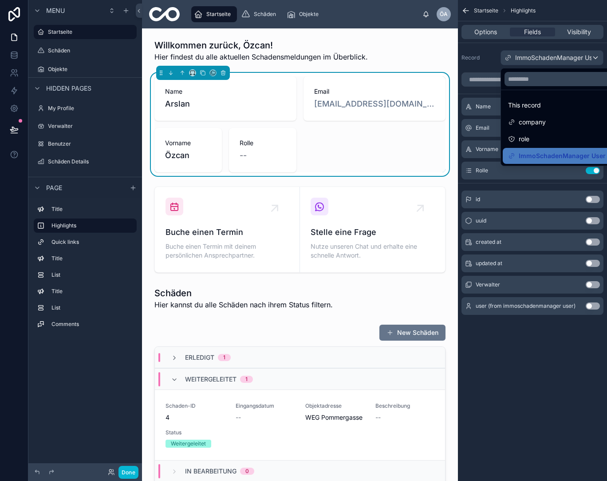
click at [595, 56] on div "scrollable content" at bounding box center [303, 240] width 607 height 481
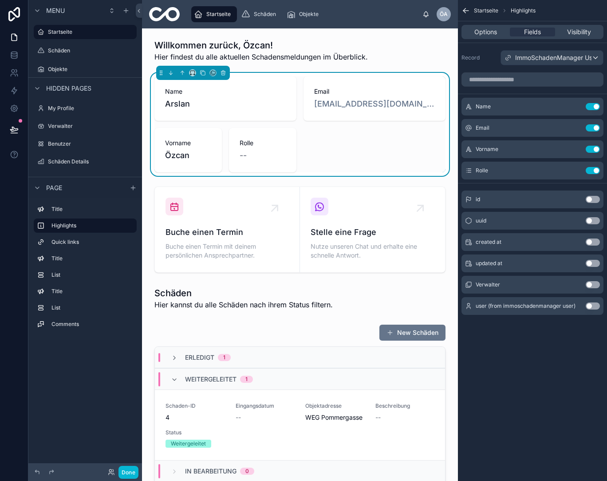
click at [595, 56] on div "ImmoSchadenManager User" at bounding box center [552, 58] width 102 height 14
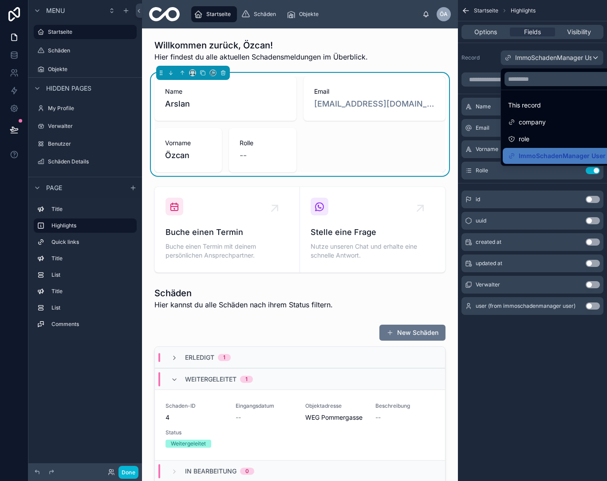
click at [477, 34] on div "scrollable content" at bounding box center [303, 240] width 607 height 481
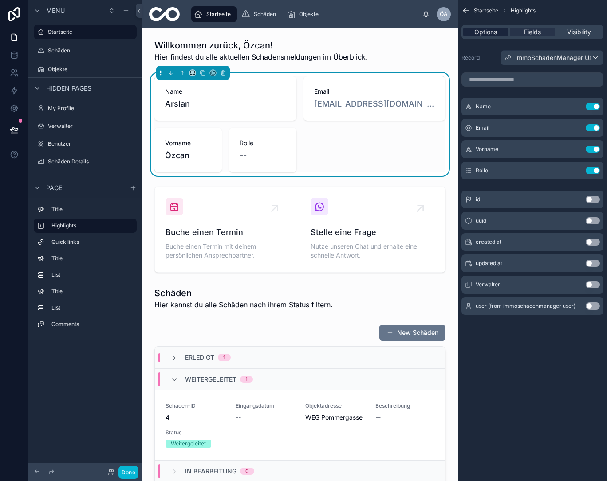
click at [496, 30] on span "Options" at bounding box center [486, 32] width 23 height 9
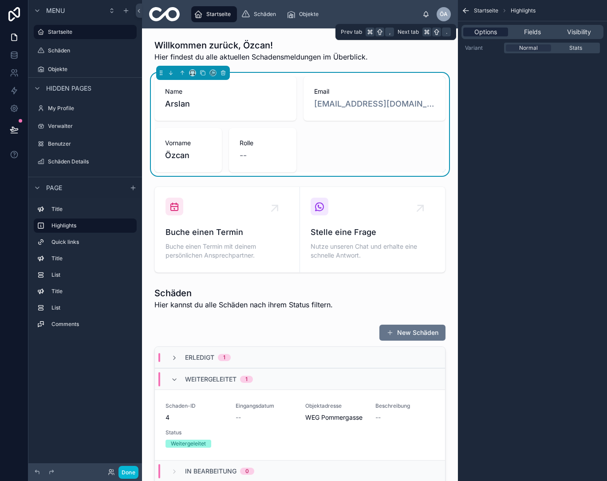
click at [496, 30] on span "Options" at bounding box center [486, 32] width 23 height 9
click at [580, 45] on span "Stats" at bounding box center [576, 47] width 13 height 7
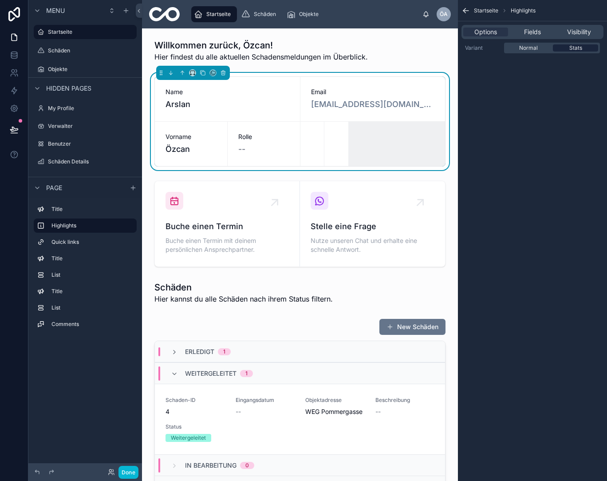
click at [580, 49] on span "Stats" at bounding box center [576, 47] width 13 height 7
click at [531, 34] on span "Fields" at bounding box center [532, 32] width 17 height 9
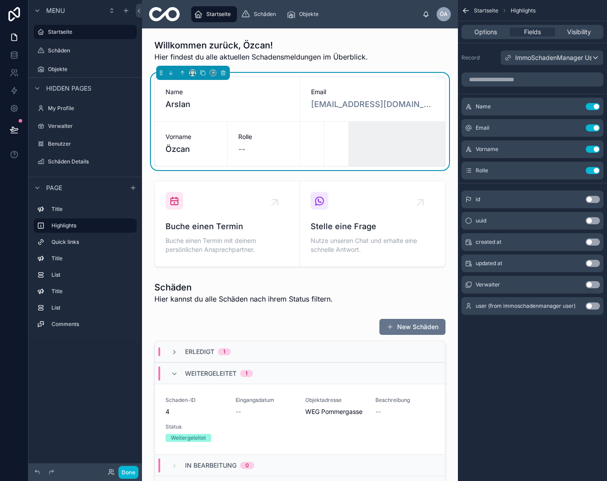
click at [542, 59] on span "ImmoSchadenManager User" at bounding box center [556, 57] width 83 height 9
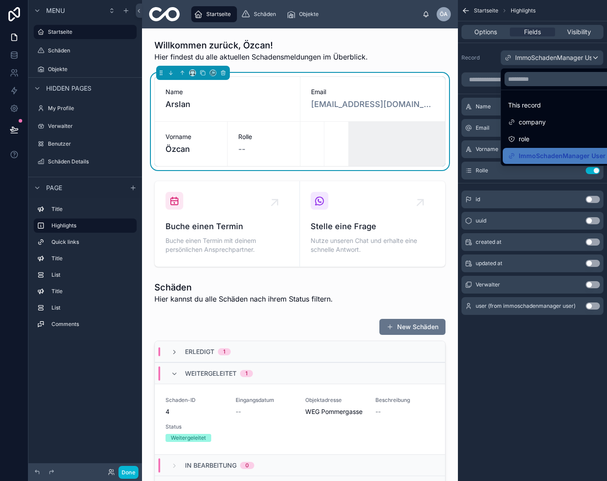
click at [594, 56] on div "scrollable content" at bounding box center [303, 240] width 607 height 481
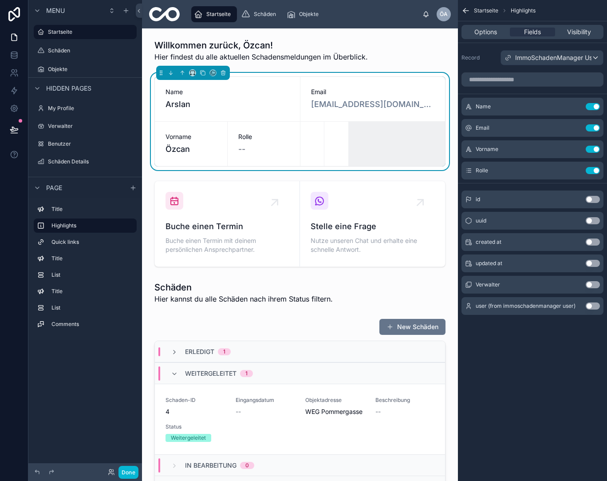
click at [595, 57] on div "ImmoSchadenManager User" at bounding box center [552, 58] width 102 height 14
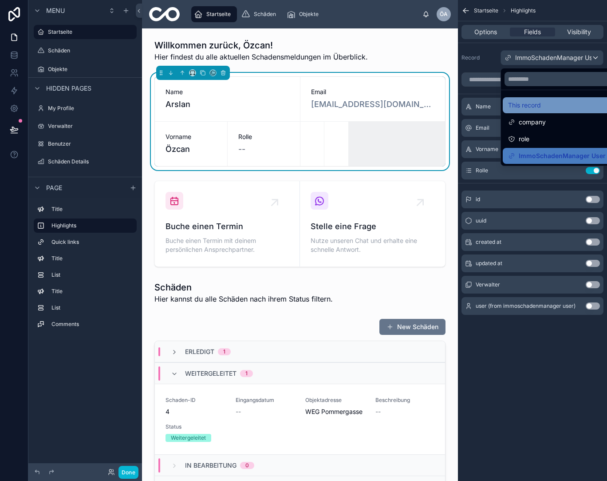
click at [553, 106] on div "This record" at bounding box center [562, 105] width 108 height 11
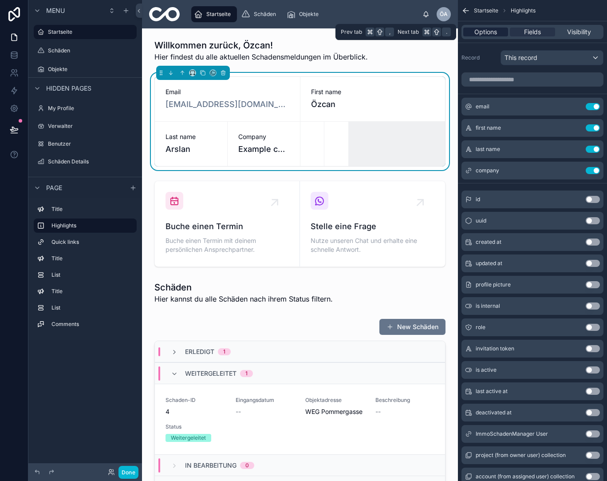
click at [486, 32] on span "Options" at bounding box center [486, 32] width 23 height 9
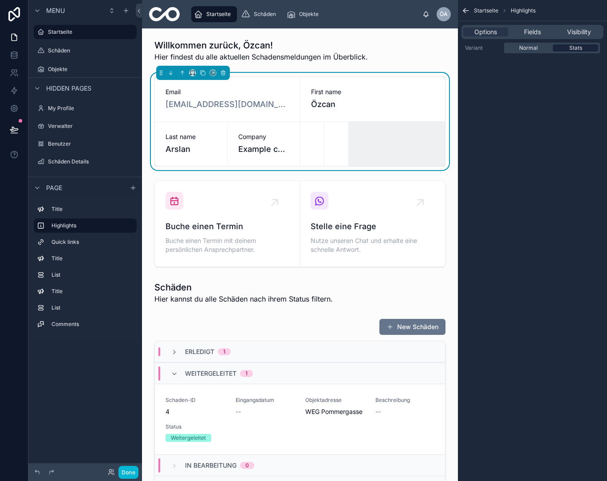
click at [581, 51] on span "Stats" at bounding box center [576, 47] width 13 height 7
click at [530, 35] on span "Fields" at bounding box center [532, 32] width 17 height 9
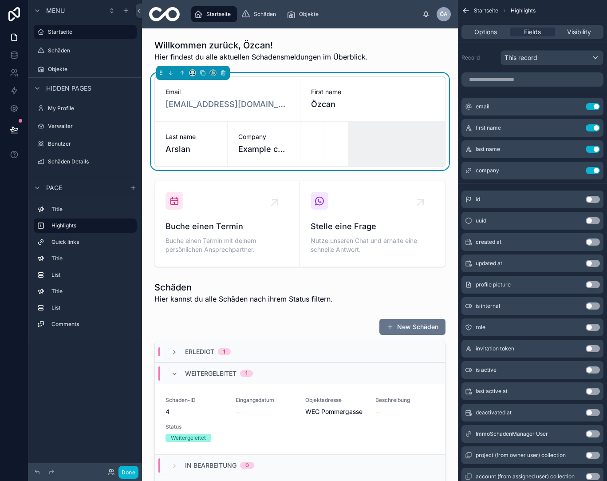
click at [539, 55] on div "This record" at bounding box center [552, 58] width 102 height 14
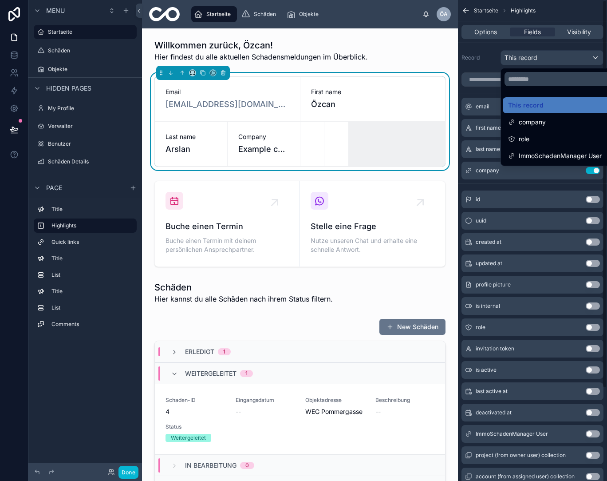
click at [480, 32] on div "scrollable content" at bounding box center [303, 240] width 607 height 481
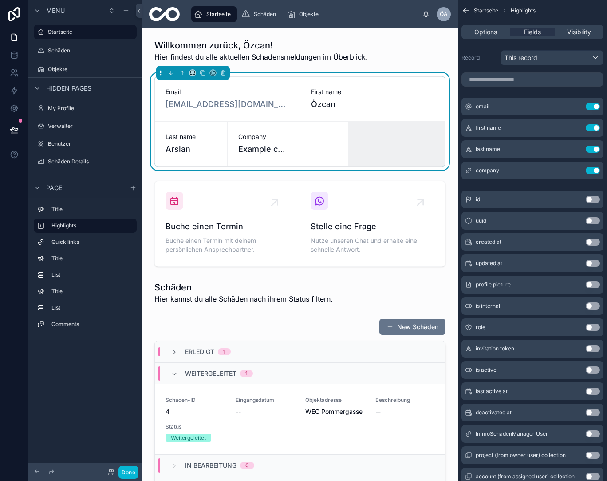
click at [480, 32] on span "Options" at bounding box center [486, 32] width 23 height 9
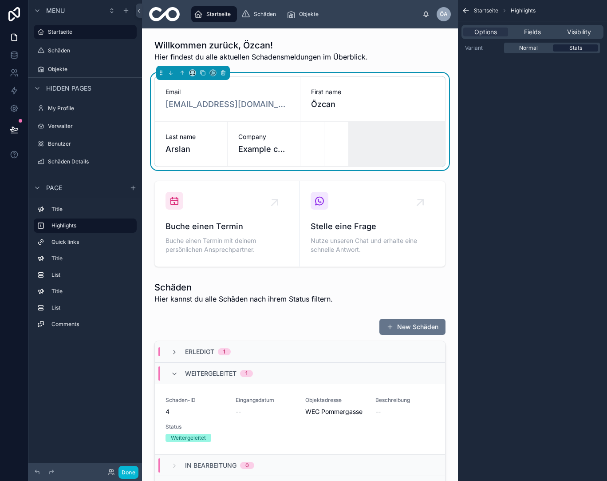
click at [591, 48] on div "Stats" at bounding box center [575, 47] width 45 height 7
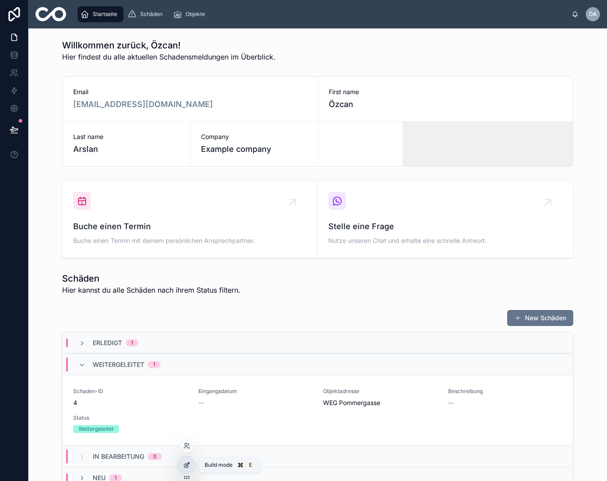
click at [186, 465] on icon at bounding box center [186, 464] width 7 height 7
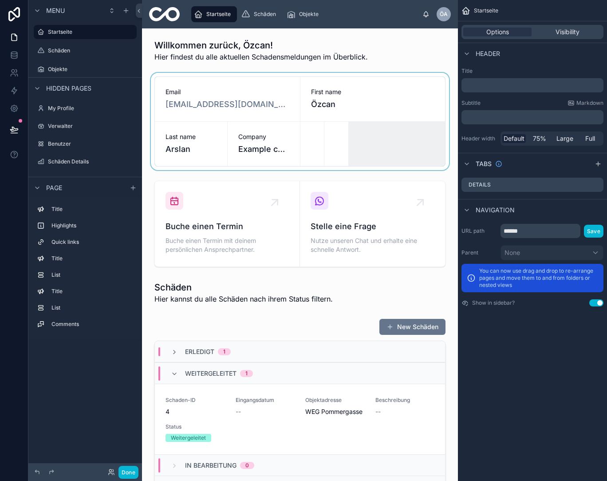
click at [236, 99] on div at bounding box center [300, 121] width 302 height 97
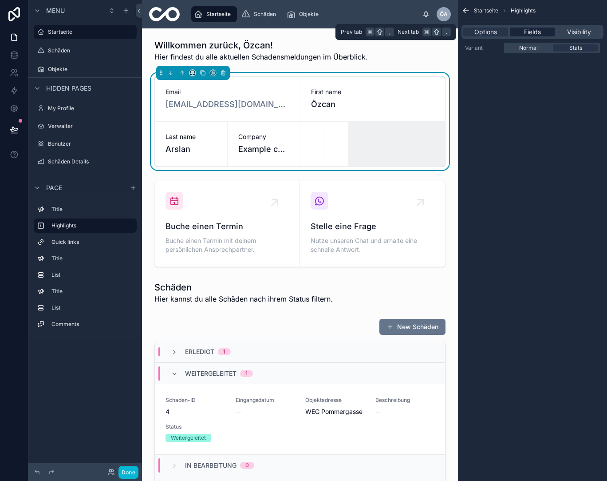
click at [526, 32] on span "Fields" at bounding box center [532, 32] width 17 height 9
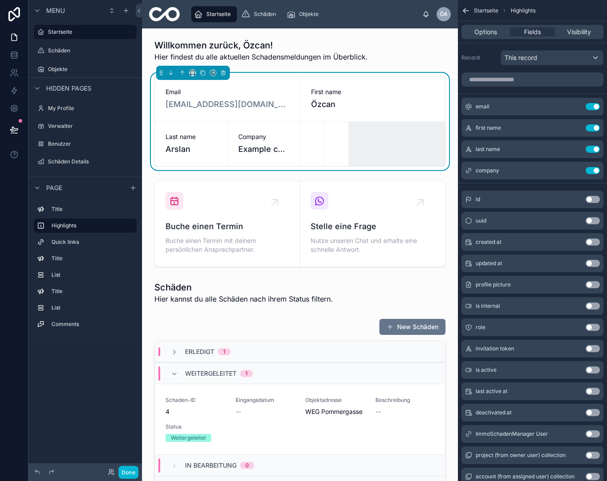
click at [561, 57] on div "This record" at bounding box center [552, 58] width 102 height 14
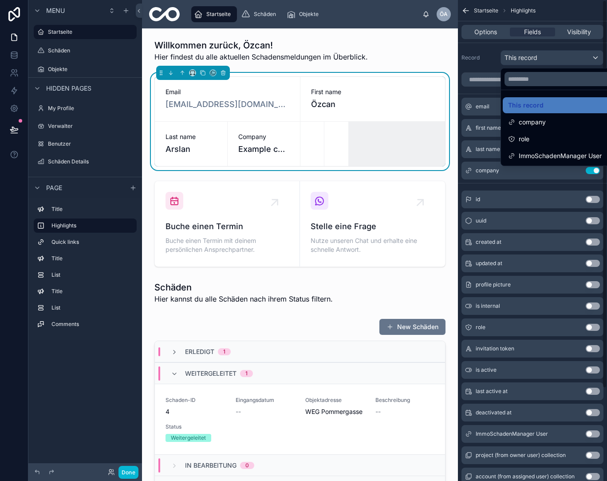
click at [491, 81] on div "scrollable content" at bounding box center [303, 240] width 607 height 481
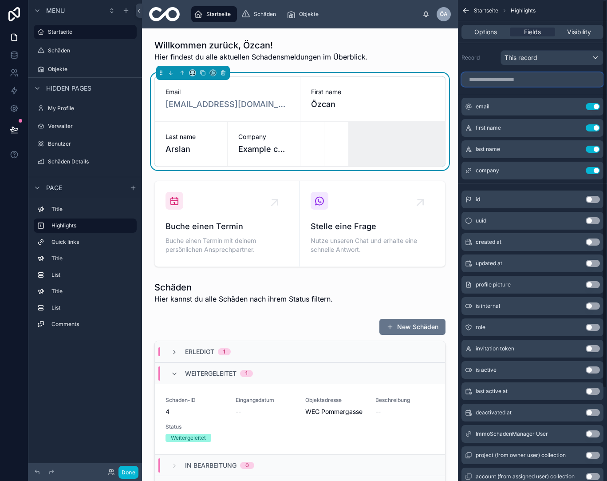
click at [491, 81] on input "scrollable content" at bounding box center [533, 79] width 142 height 14
click at [501, 80] on input "scrollable content" at bounding box center [533, 79] width 142 height 14
click at [589, 53] on div "This record" at bounding box center [552, 58] width 102 height 14
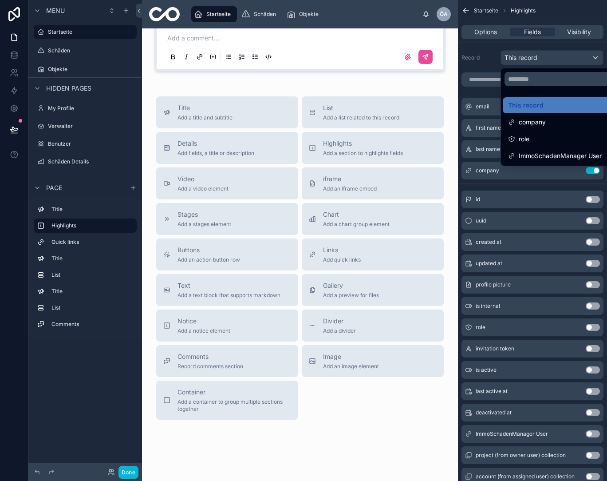
scroll to position [1200, 0]
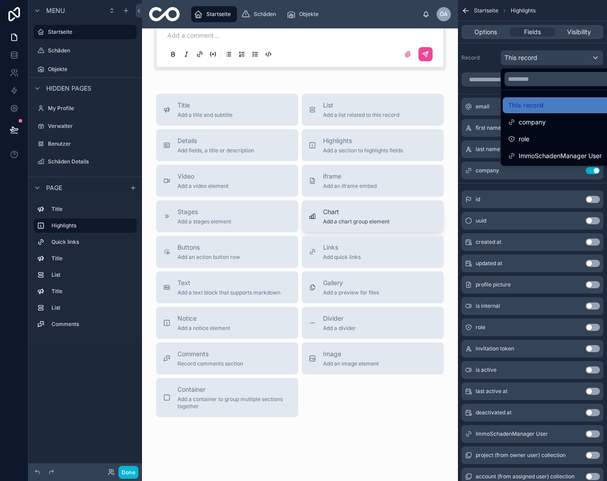
click at [358, 216] on span "Chart" at bounding box center [356, 211] width 67 height 9
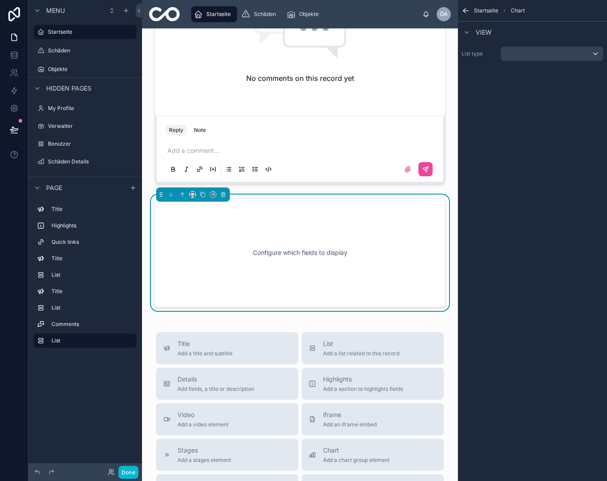
scroll to position [0, 0]
click at [596, 53] on div "scrollable content" at bounding box center [552, 54] width 102 height 14
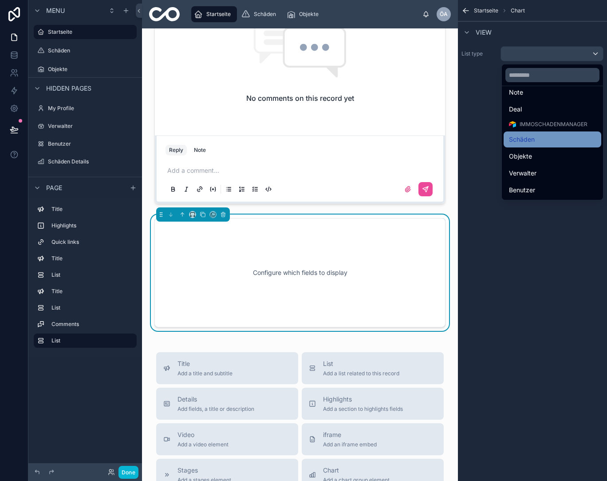
click at [511, 138] on span "Schäden" at bounding box center [522, 139] width 26 height 11
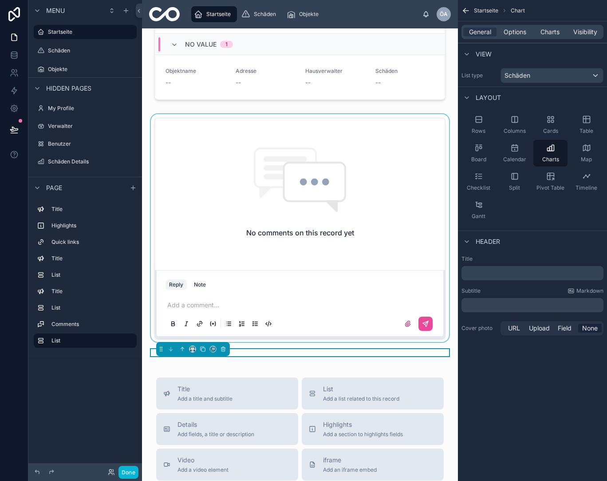
scroll to position [943, 0]
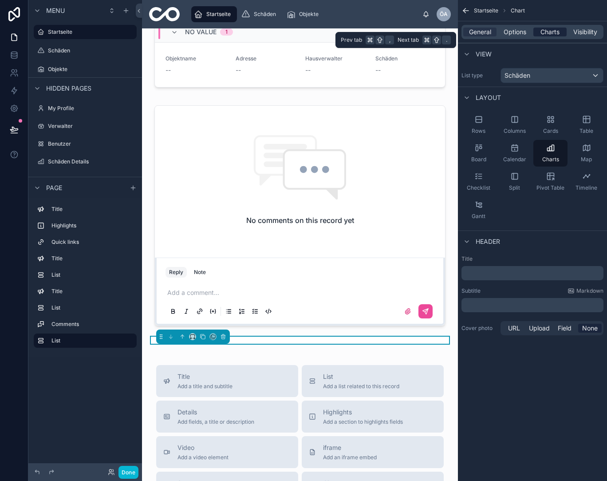
click at [549, 34] on span "Charts" at bounding box center [550, 32] width 19 height 9
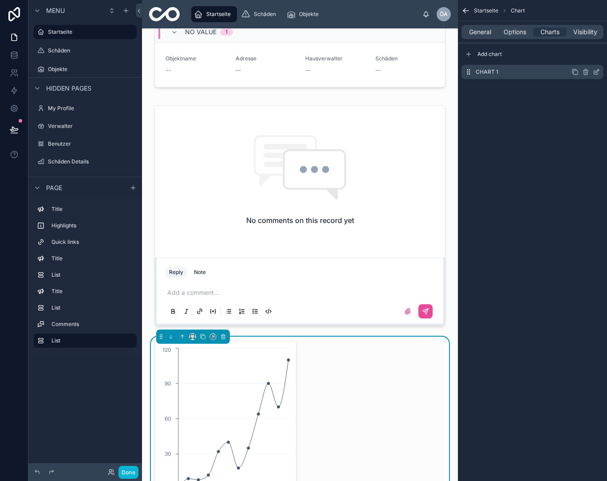
click at [489, 70] on label "Chart 1" at bounding box center [487, 71] width 23 height 7
click at [596, 69] on icon "scrollable content" at bounding box center [596, 71] width 7 height 7
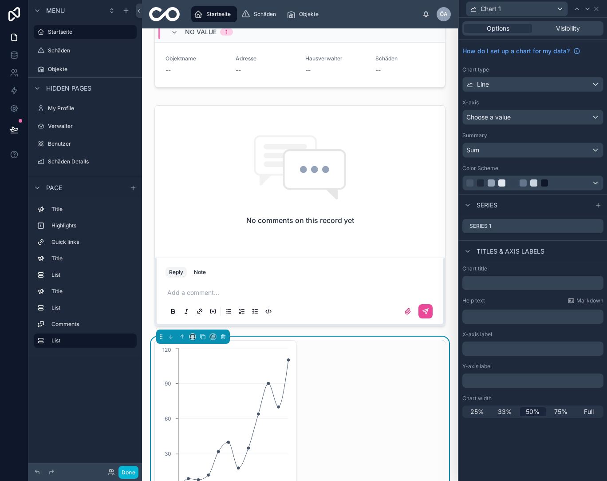
click at [584, 82] on div "Line" at bounding box center [533, 84] width 140 height 14
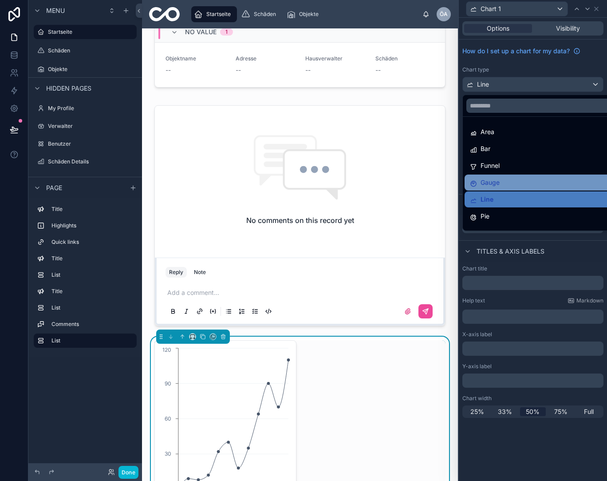
scroll to position [0, 0]
click at [520, 85] on div at bounding box center [533, 240] width 148 height 481
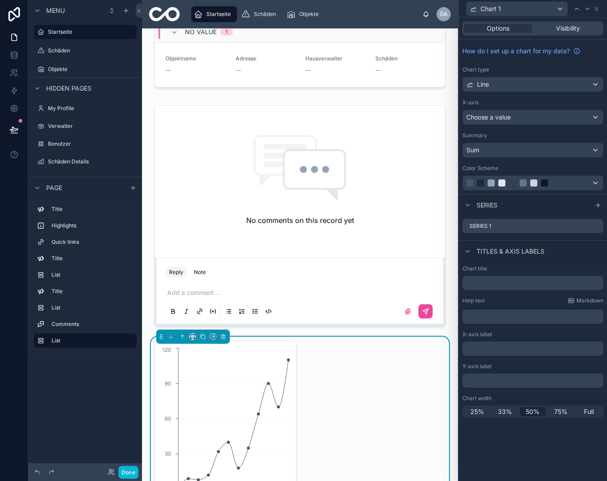
click at [520, 85] on div "Line" at bounding box center [533, 84] width 140 height 14
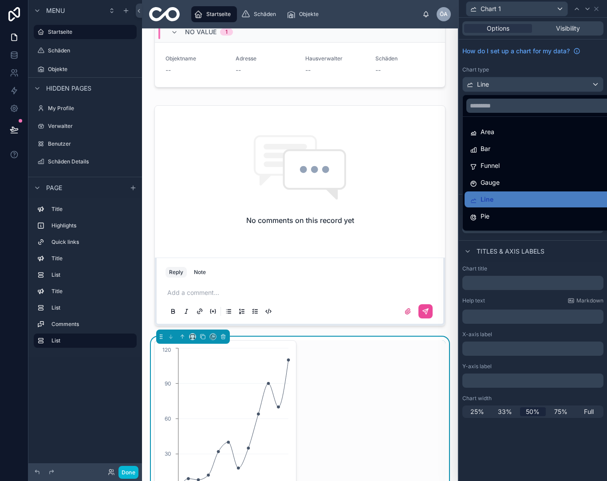
click at [520, 85] on div at bounding box center [533, 240] width 148 height 481
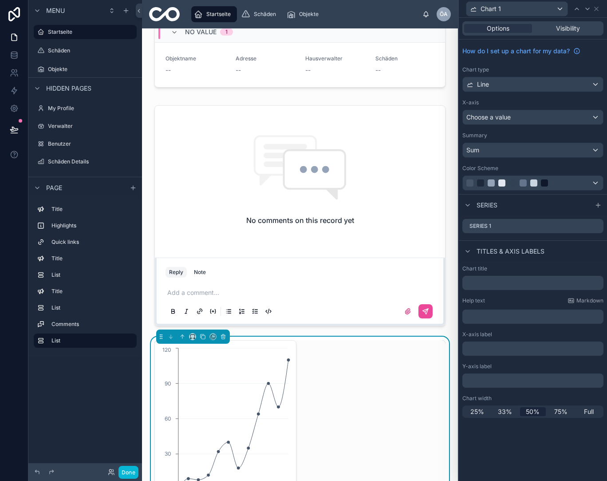
click at [527, 119] on div "Choose a value" at bounding box center [533, 117] width 140 height 14
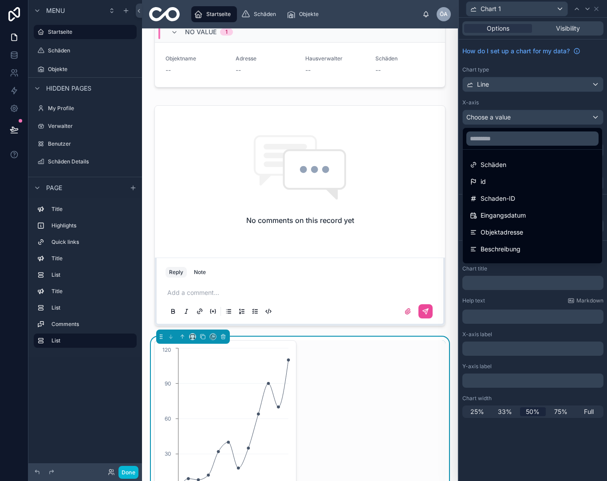
click at [534, 118] on div at bounding box center [533, 240] width 148 height 481
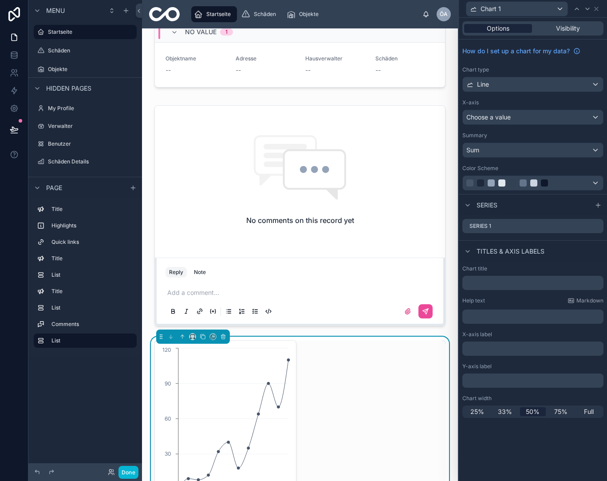
click at [496, 26] on span "Options" at bounding box center [498, 28] width 23 height 9
click at [559, 12] on div "Chart 1" at bounding box center [517, 9] width 101 height 14
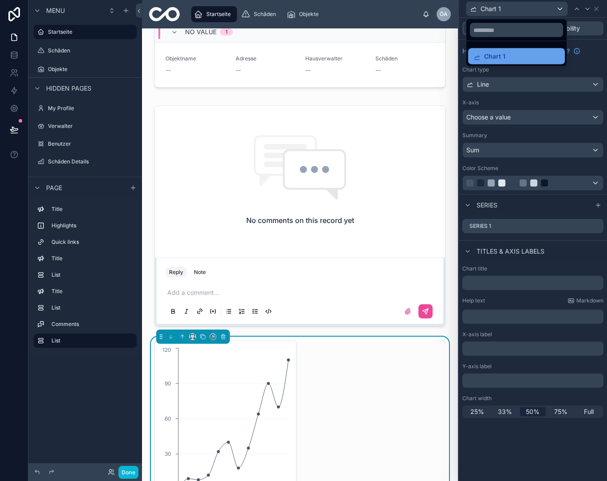
click at [543, 59] on div "Chart 1" at bounding box center [517, 56] width 86 height 11
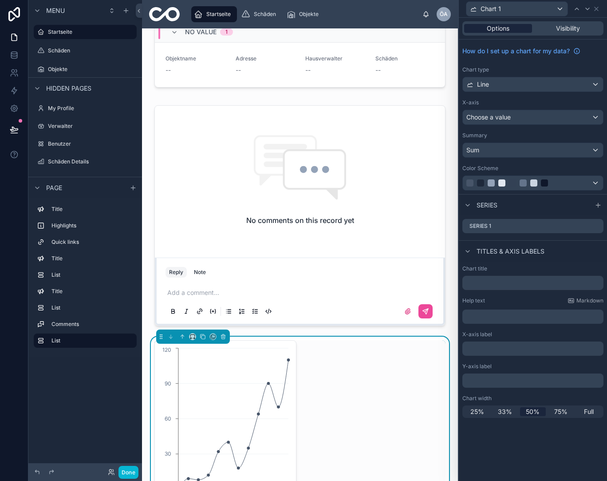
click at [511, 31] on div "Options" at bounding box center [498, 28] width 68 height 9
click at [225, 335] on icon at bounding box center [223, 335] width 4 height 0
